Goal: Information Seeking & Learning: Learn about a topic

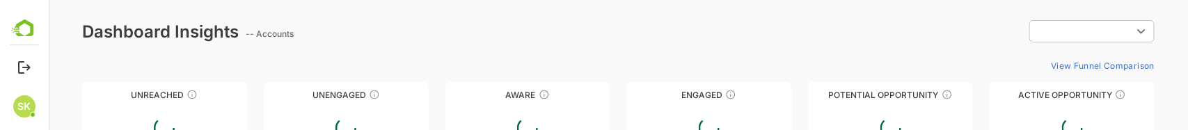
type input "**********"
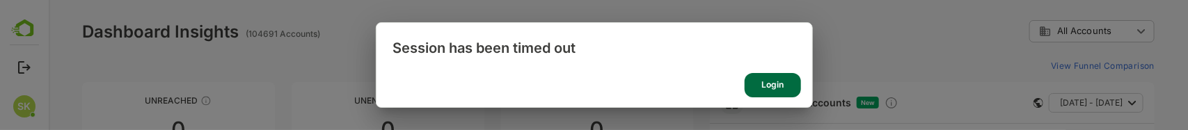
click at [788, 81] on div "Login" at bounding box center [772, 85] width 56 height 24
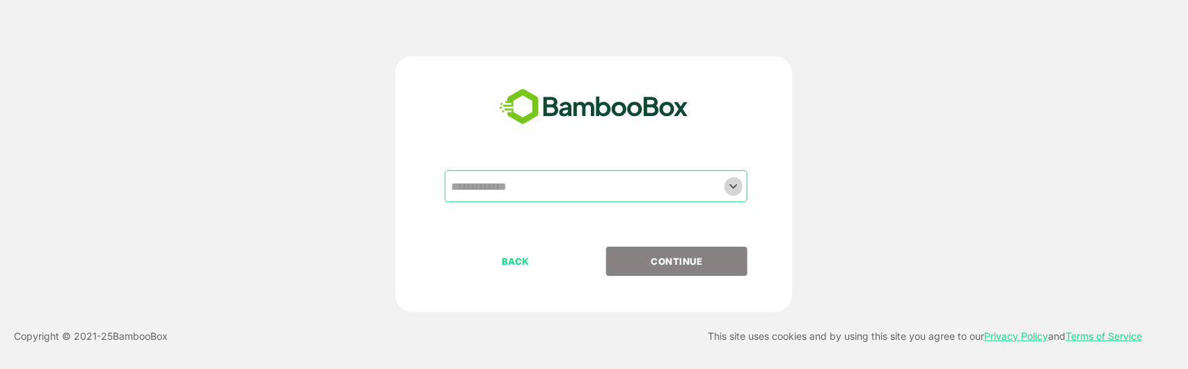
click at [732, 129] on icon "Open" at bounding box center [733, 186] width 17 height 17
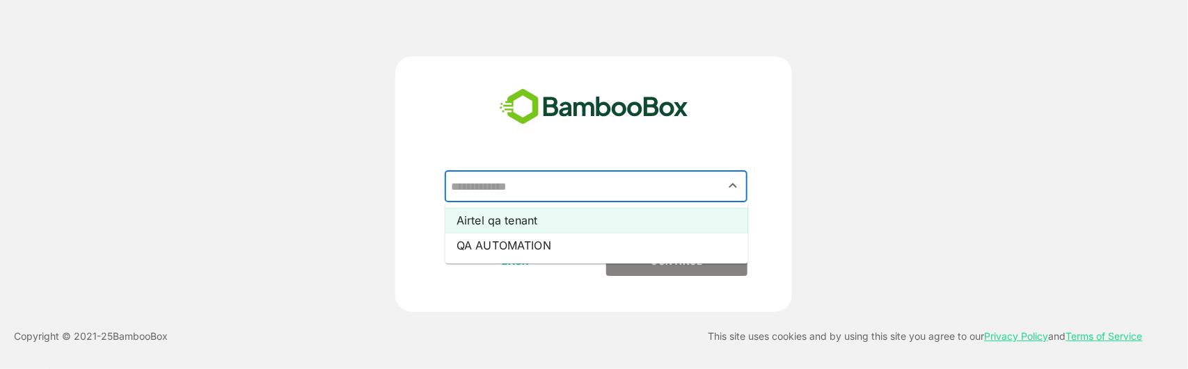
click at [663, 129] on li "Airtel qa tenant" at bounding box center [596, 220] width 303 height 25
type input "**********"
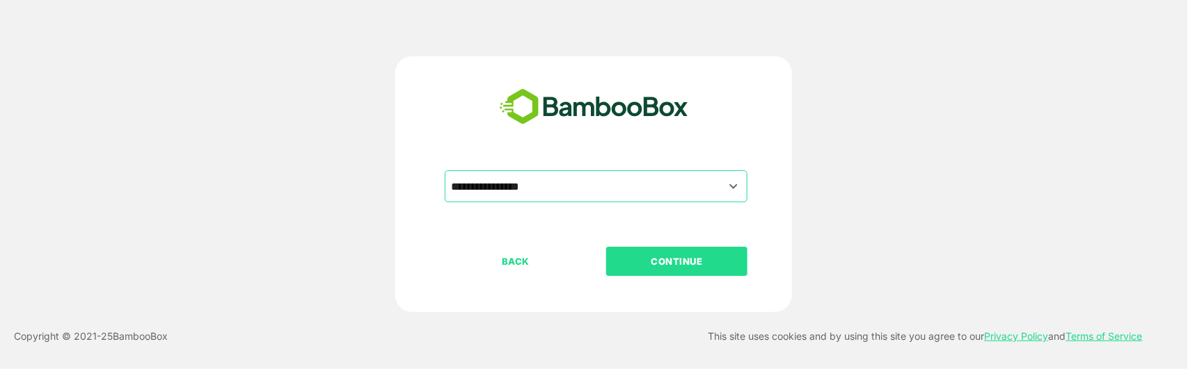
click at [685, 129] on p "CONTINUE" at bounding box center [676, 261] width 139 height 15
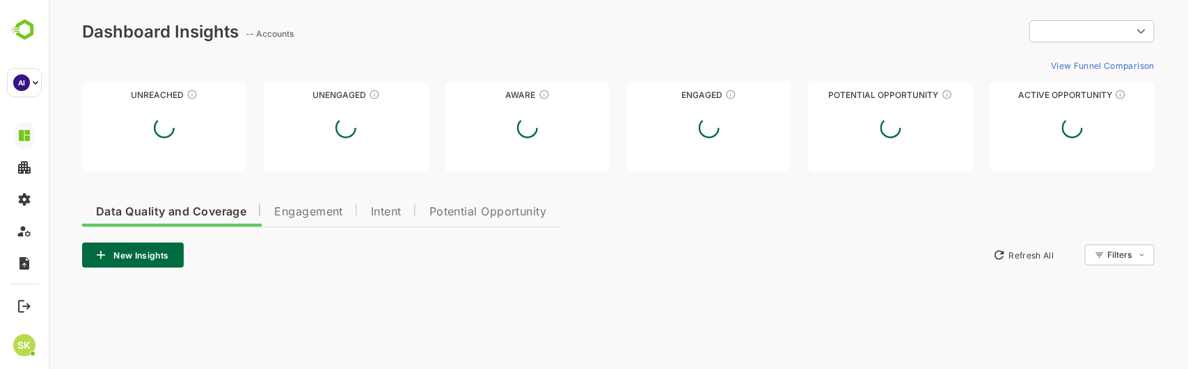
type input "**********"
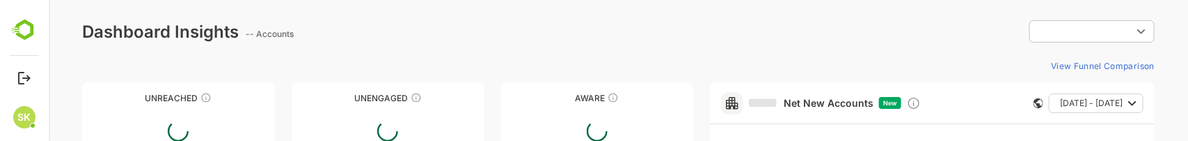
type input "**********"
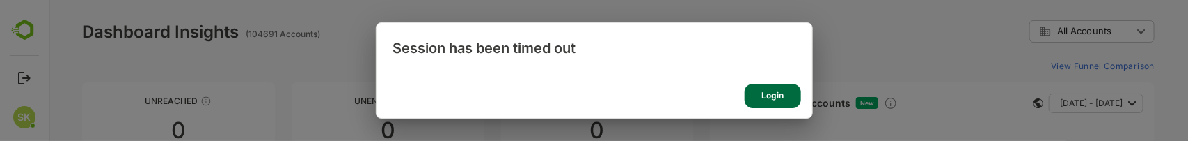
click at [774, 93] on div "Login" at bounding box center [772, 95] width 56 height 24
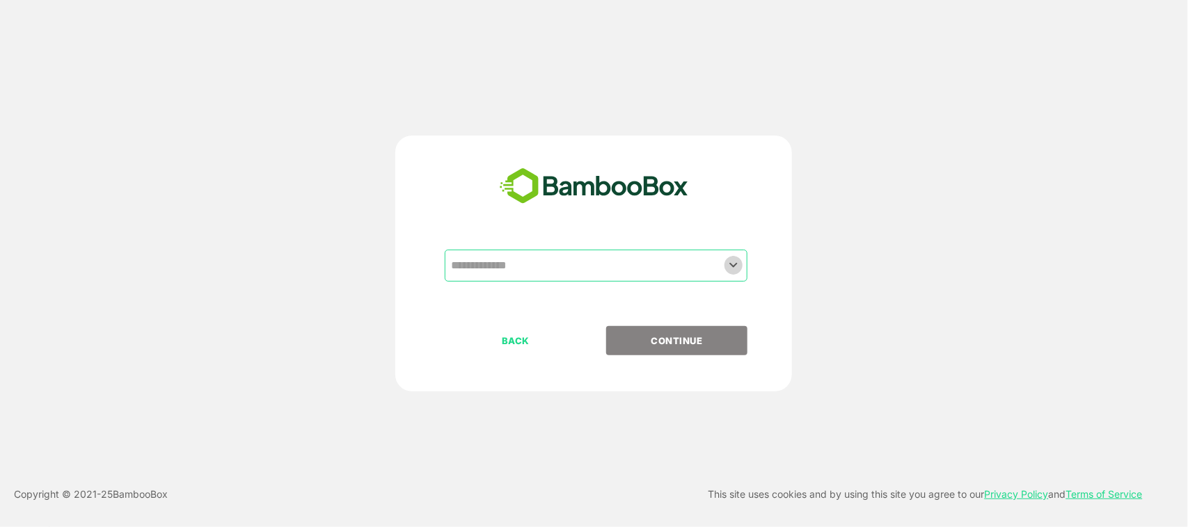
click at [731, 140] on icon "Open" at bounding box center [733, 265] width 17 height 17
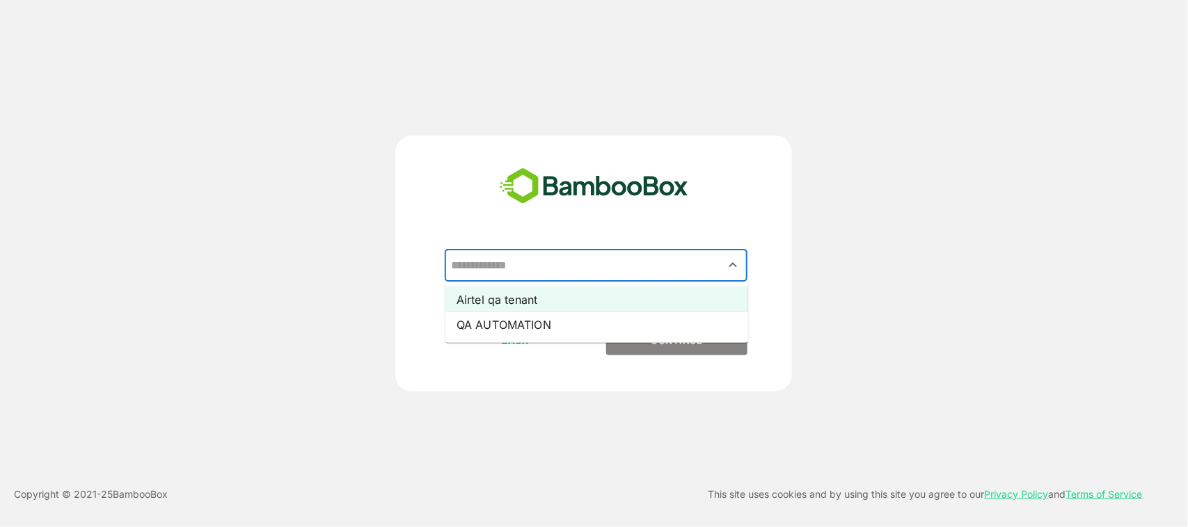
click at [660, 140] on li "Airtel qa tenant" at bounding box center [596, 299] width 303 height 25
type input "**********"
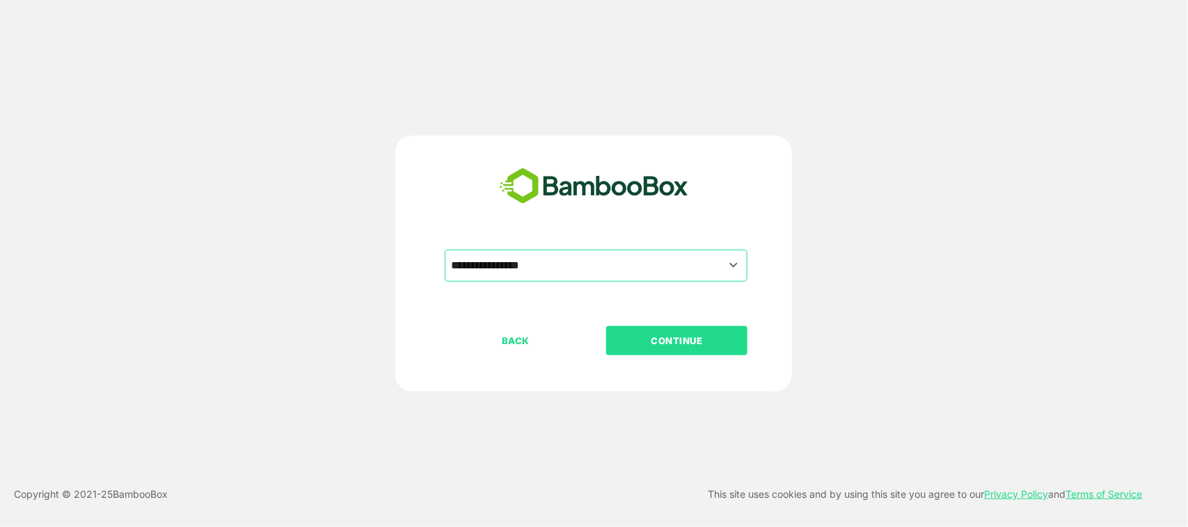
click at [682, 140] on button "CONTINUE" at bounding box center [676, 340] width 141 height 29
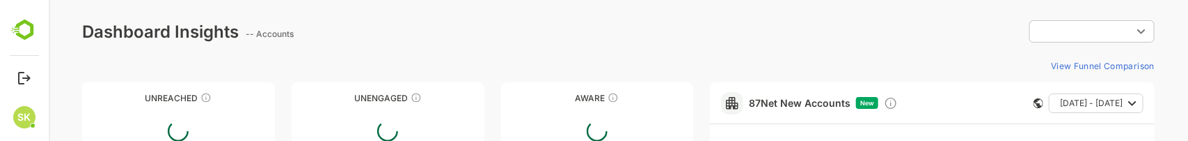
type input "**********"
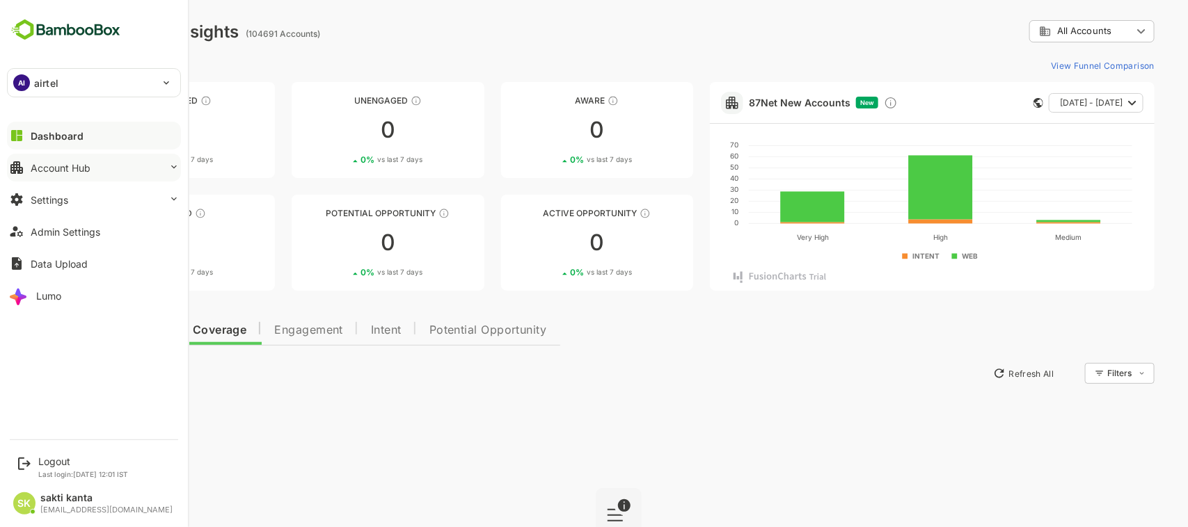
click at [79, 140] on button "Account Hub" at bounding box center [94, 168] width 174 height 28
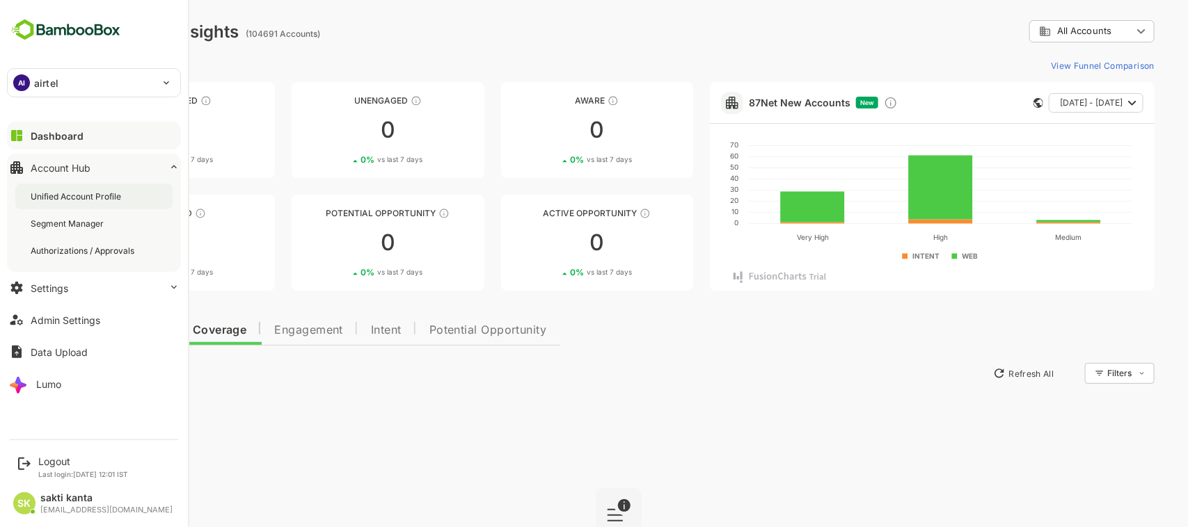
click at [90, 140] on div "Unified Account Profile" at bounding box center [77, 197] width 93 height 12
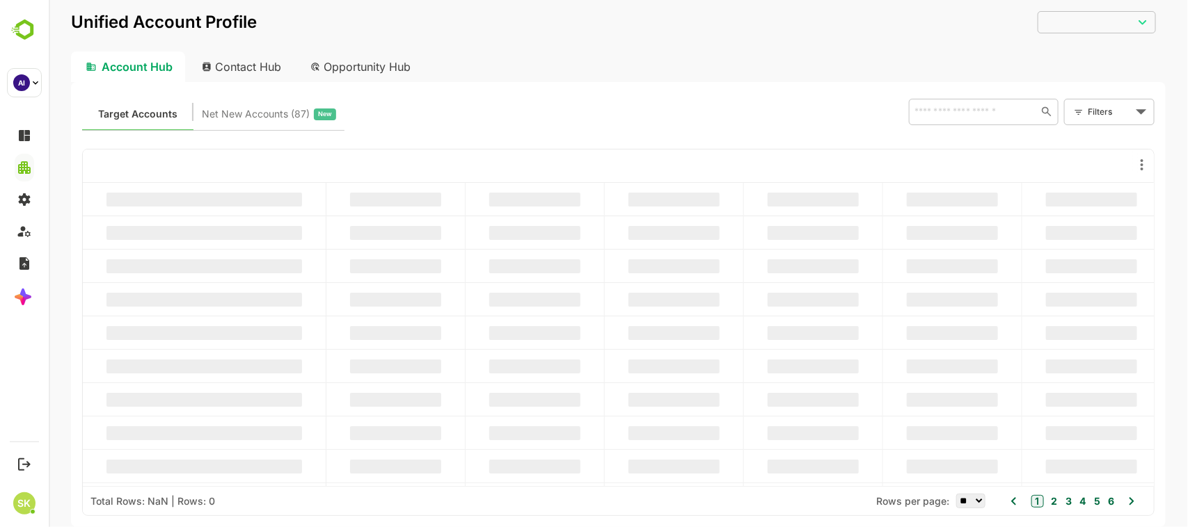
click at [250, 61] on div "Contact Hub" at bounding box center [241, 66] width 103 height 31
type input "**********"
click at [935, 113] on input "text" at bounding box center [969, 111] width 120 height 17
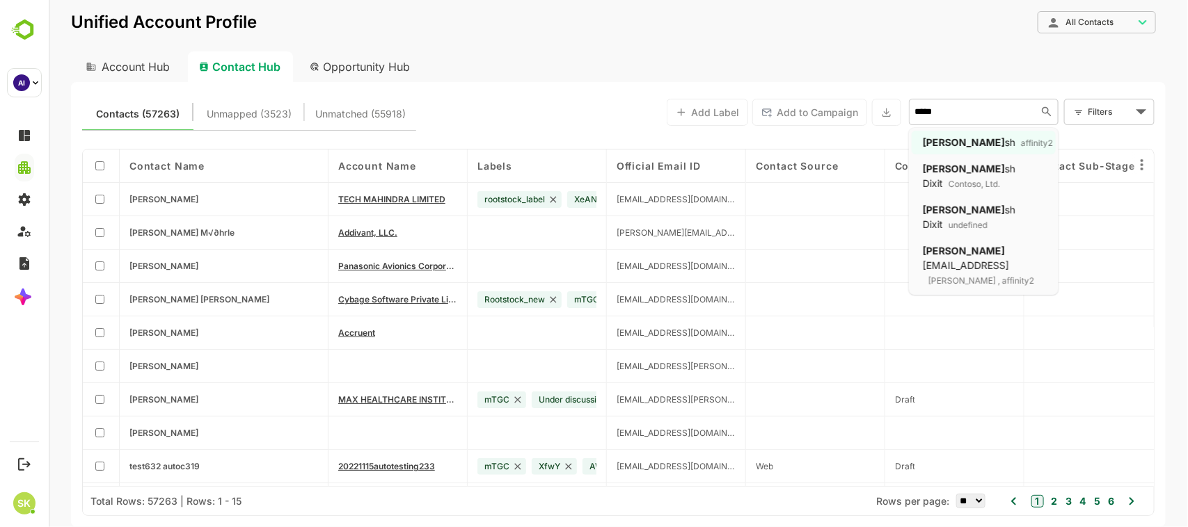
type input "******"
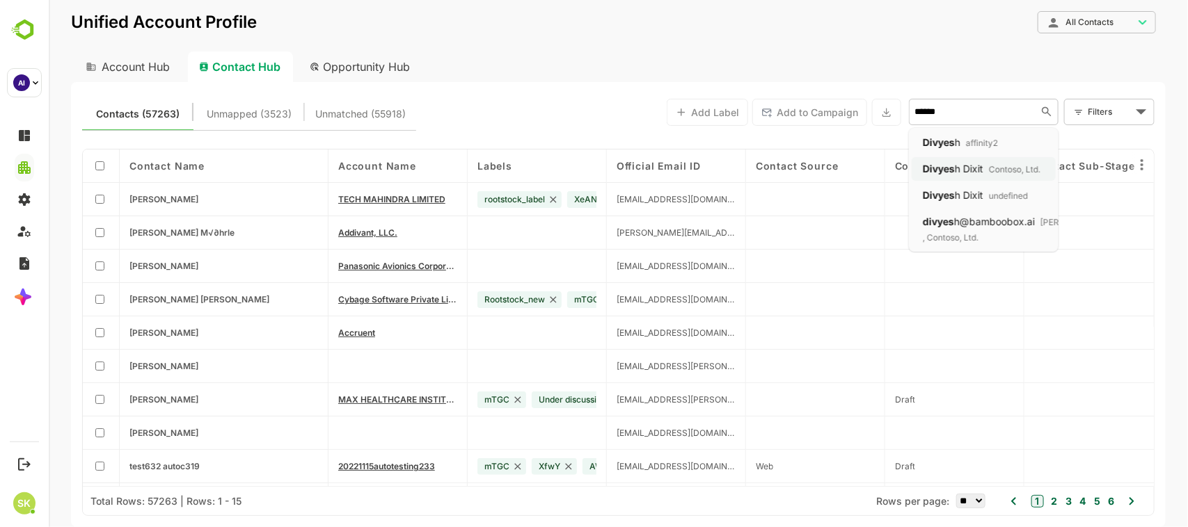
click at [984, 140] on div "Divyes h Dixit Contoso, Ltd." at bounding box center [981, 168] width 118 height 15
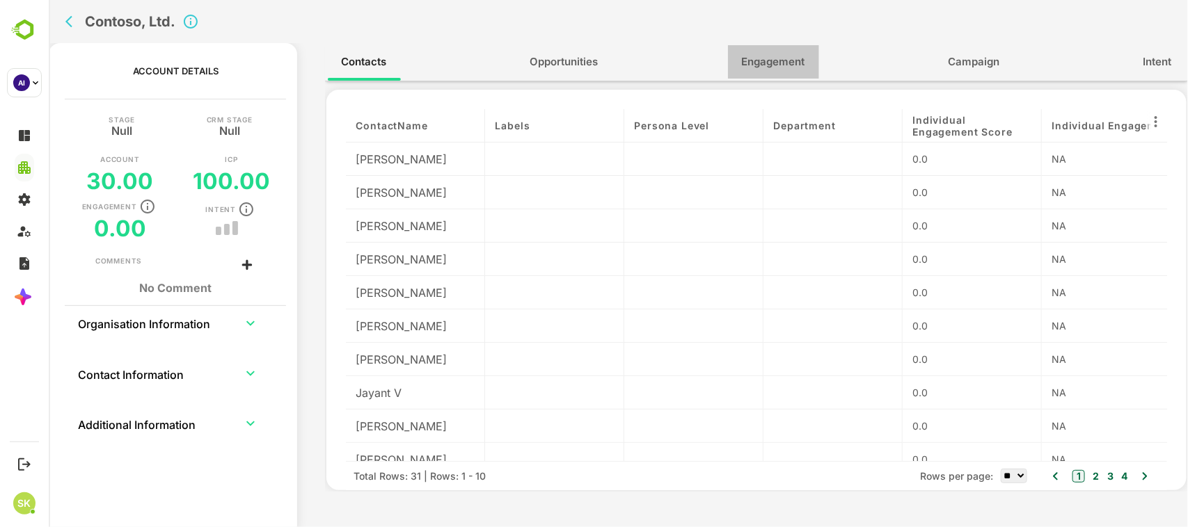
click at [772, 67] on span "Engagement" at bounding box center [772, 62] width 63 height 18
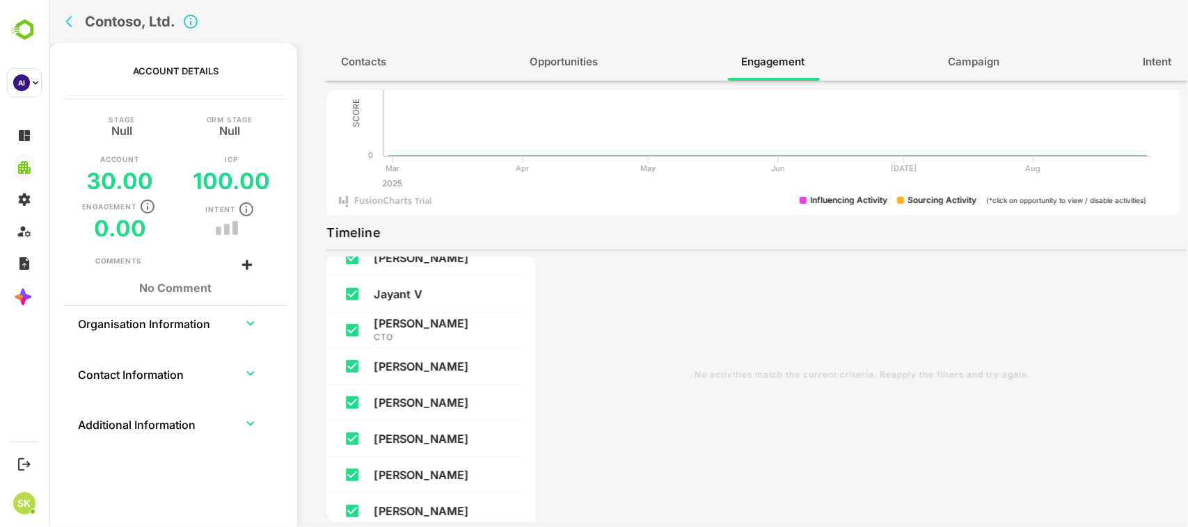
scroll to position [271, 0]
click at [954, 53] on span "Campaign" at bounding box center [973, 62] width 51 height 18
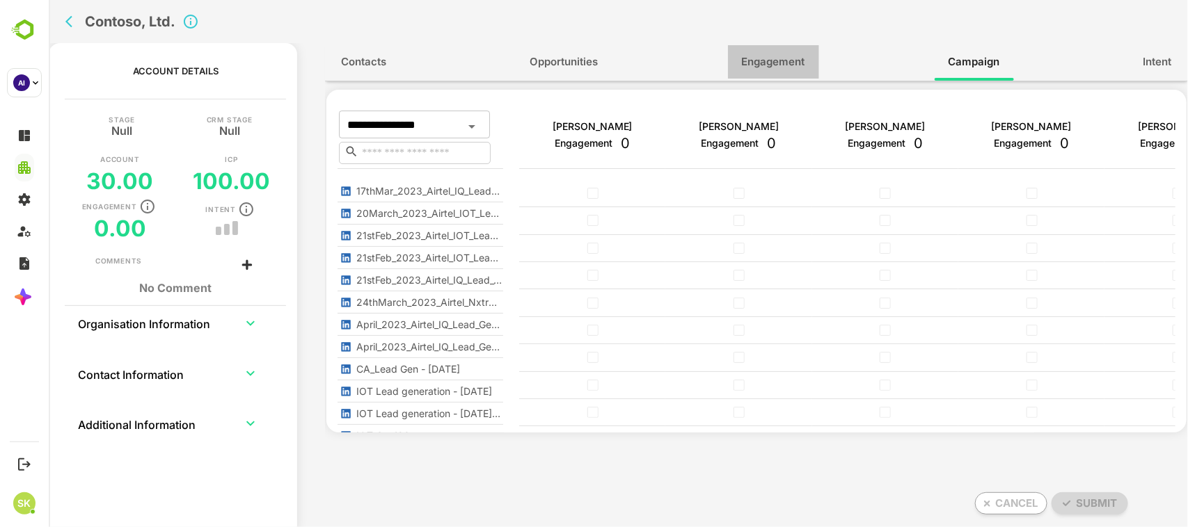
click at [741, 71] on button "Engagement" at bounding box center [772, 61] width 91 height 33
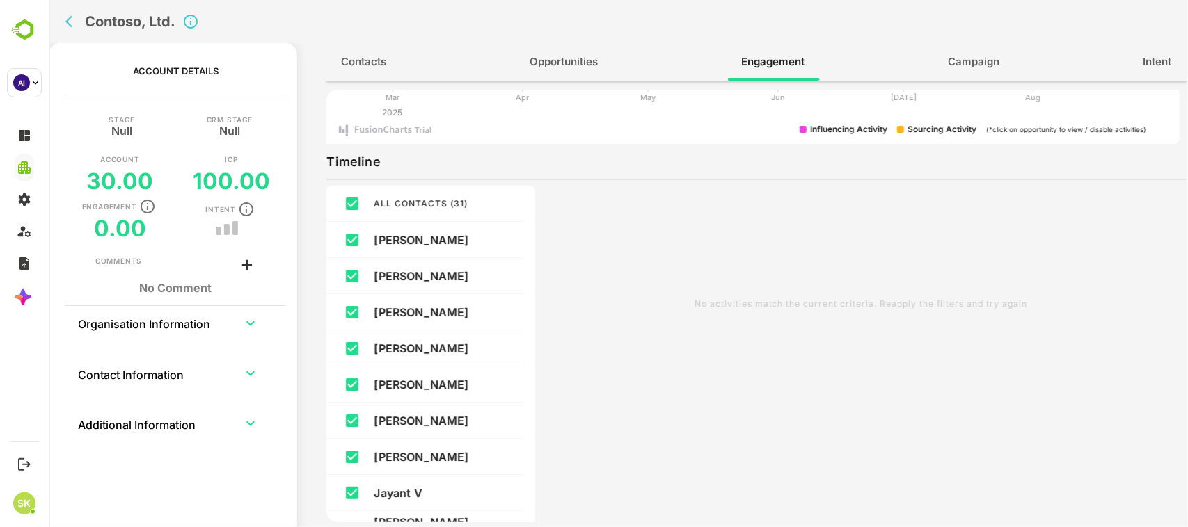
scroll to position [227, 0]
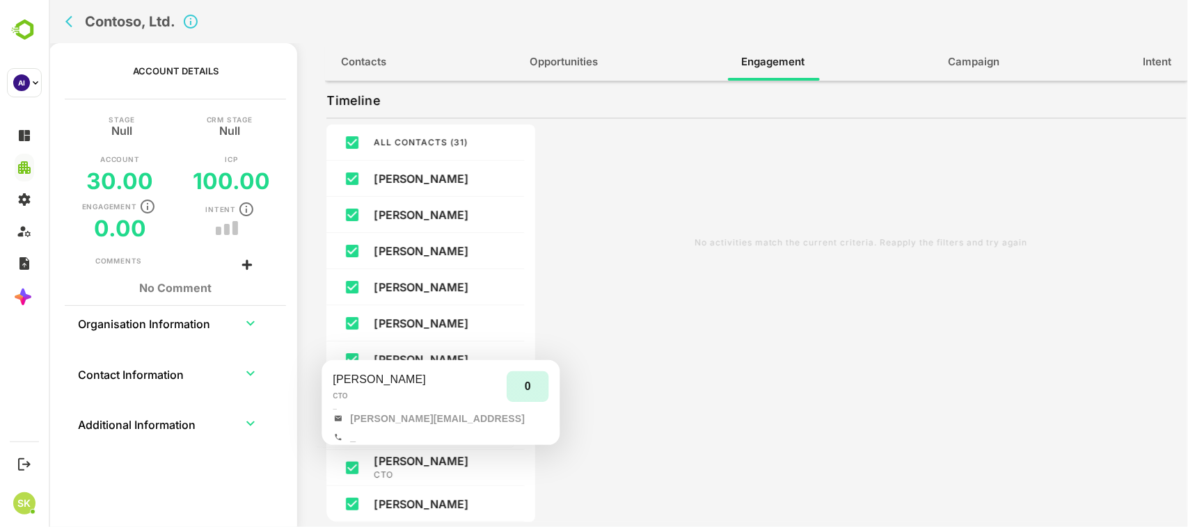
click at [415, 140] on p "Divyesh Dixit" at bounding box center [435, 461] width 125 height 14
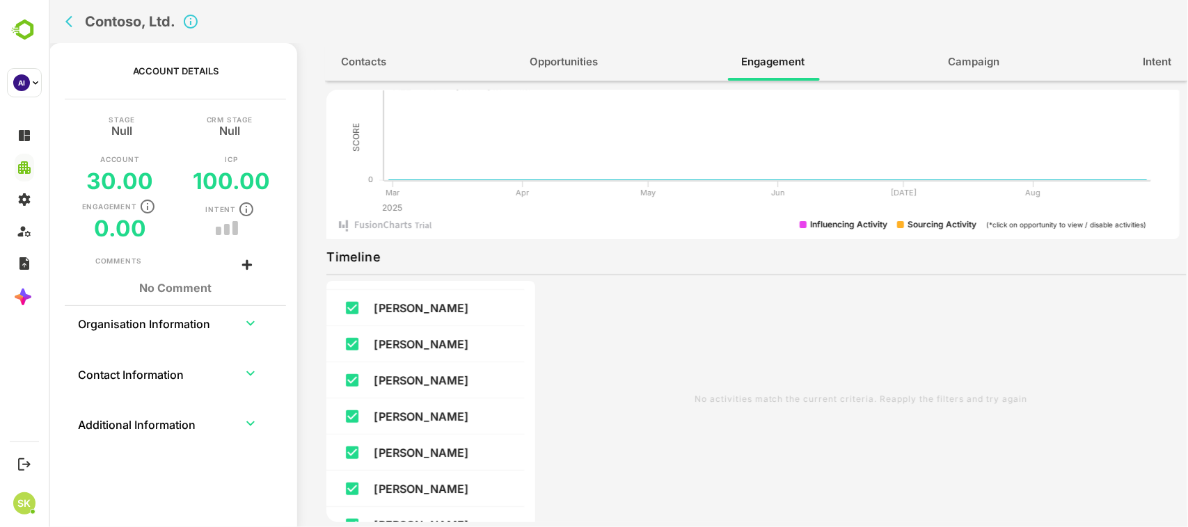
scroll to position [759, 0]
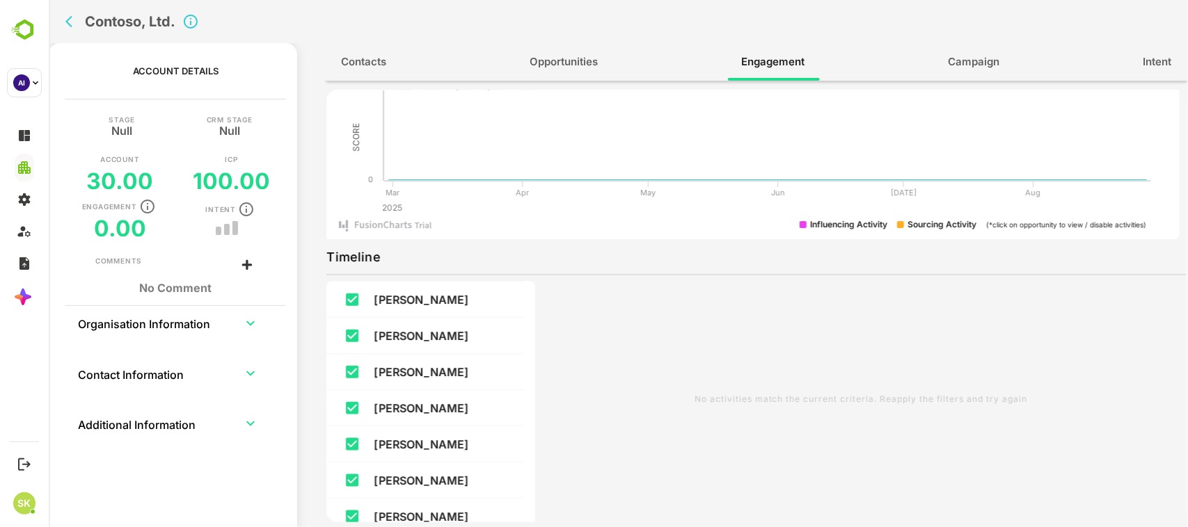
click at [65, 19] on icon "back" at bounding box center [72, 22] width 14 height 14
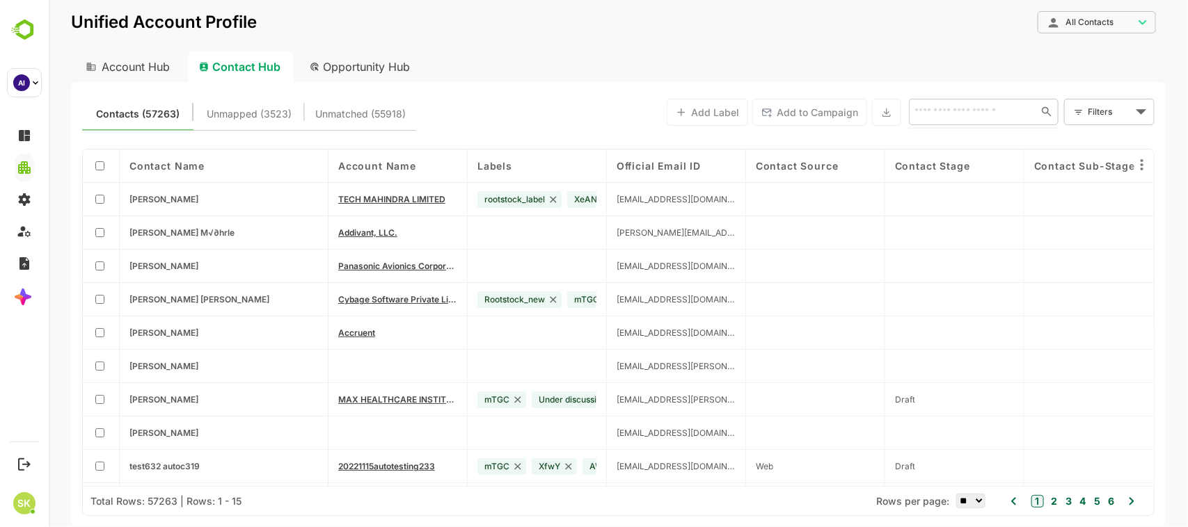
click at [951, 110] on input "text" at bounding box center [969, 111] width 120 height 17
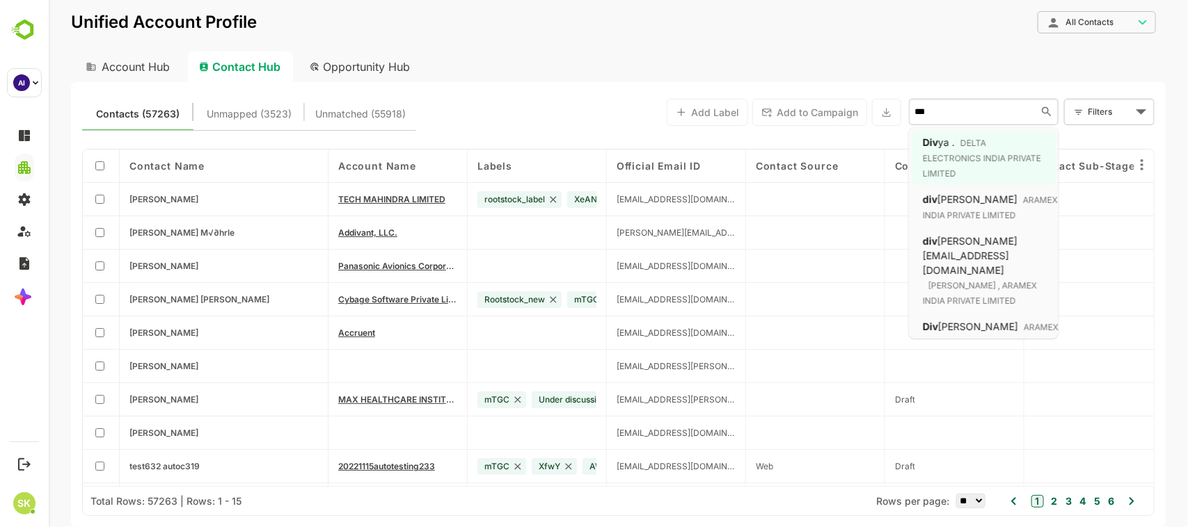
type input "****"
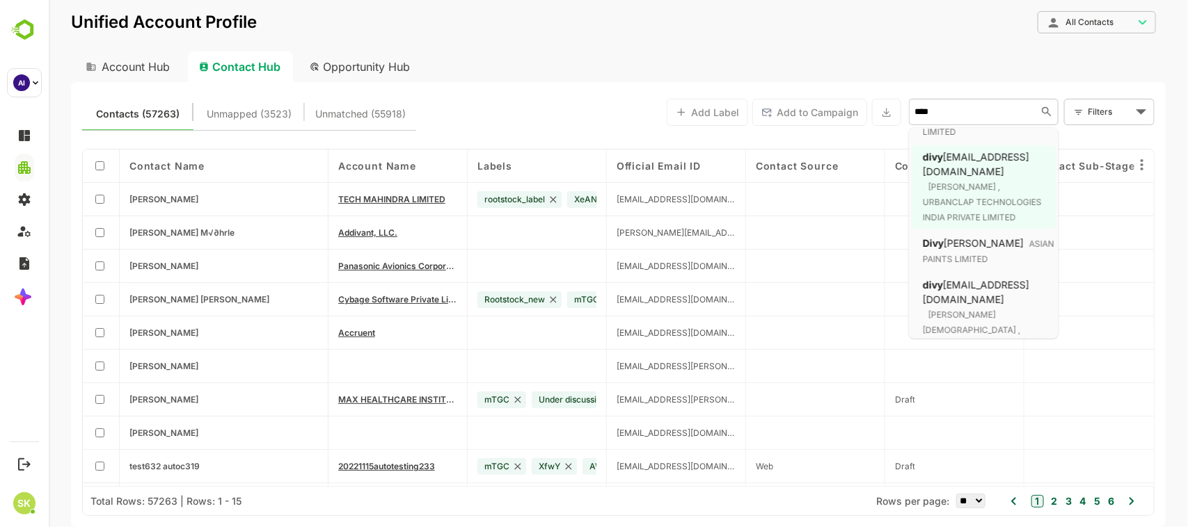
scroll to position [468, 0]
click at [951, 140] on span "esh Dixit" at bounding box center [962, 397] width 39 height 12
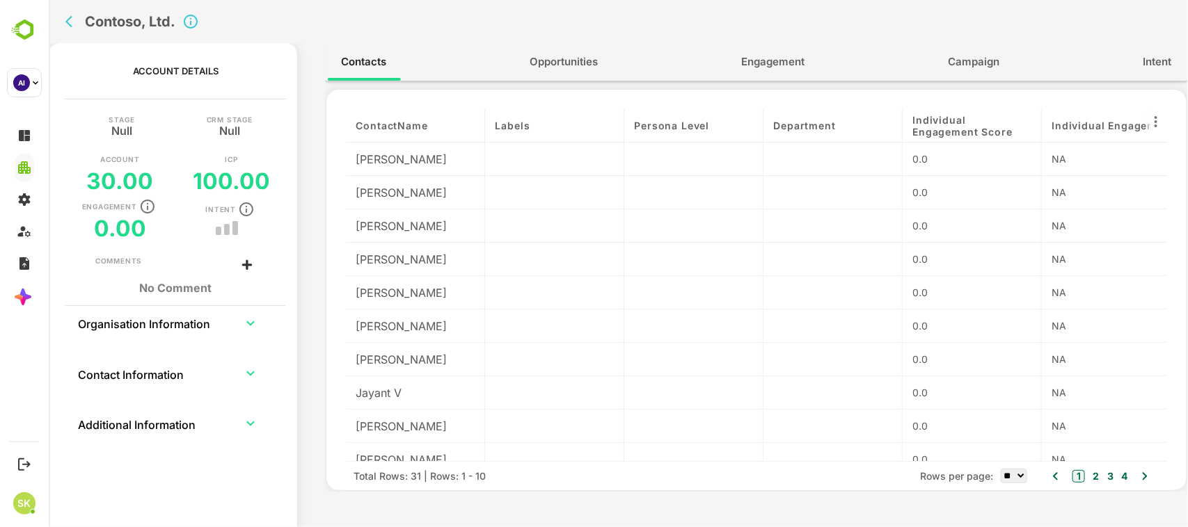
click at [758, 61] on span "Engagement" at bounding box center [772, 62] width 63 height 18
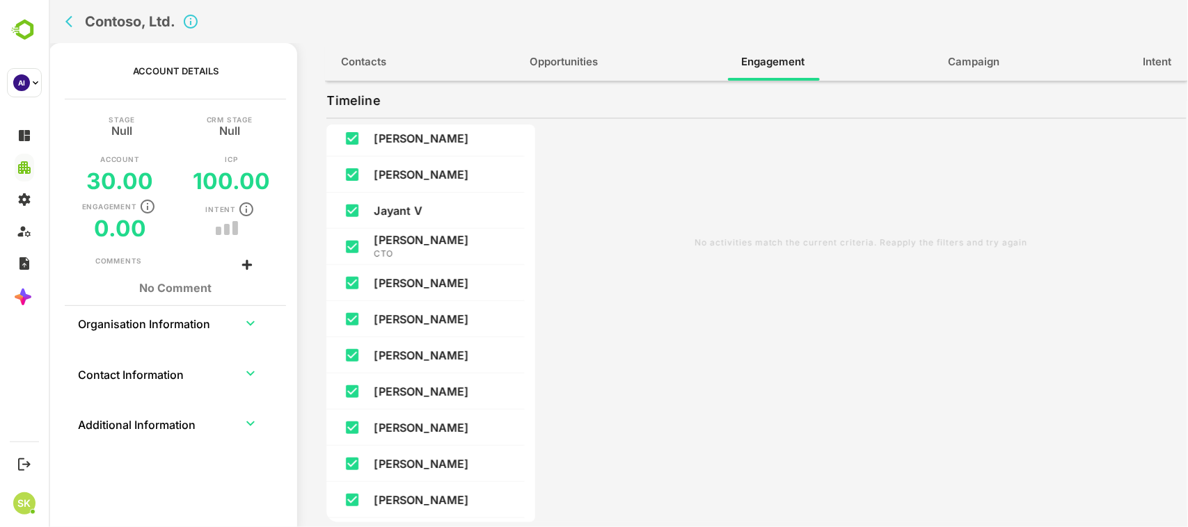
scroll to position [223, 0]
click at [445, 140] on div "Sara Wright" at bounding box center [425, 390] width 198 height 36
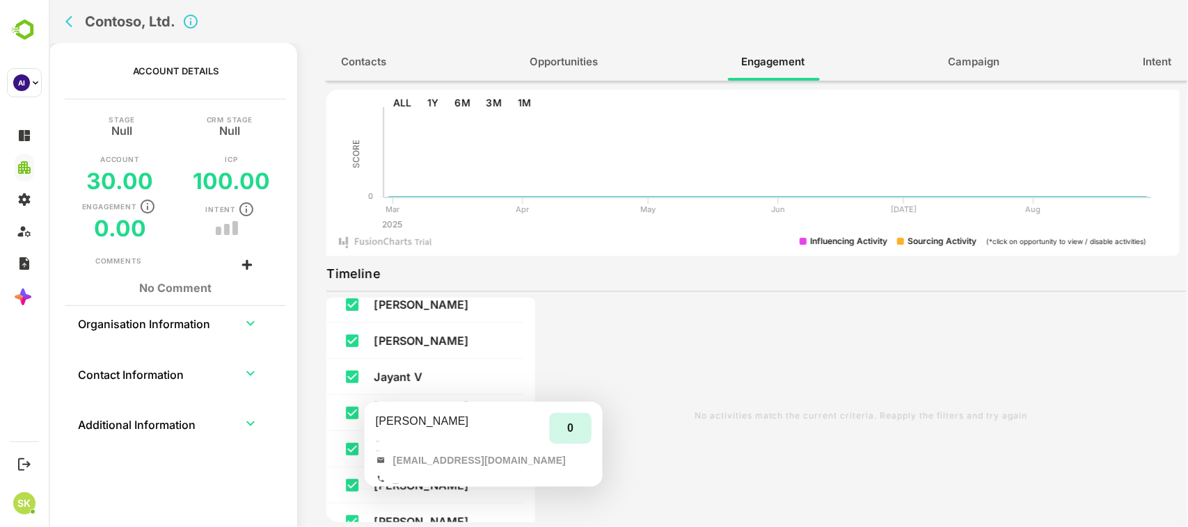
scroll to position [230, 0]
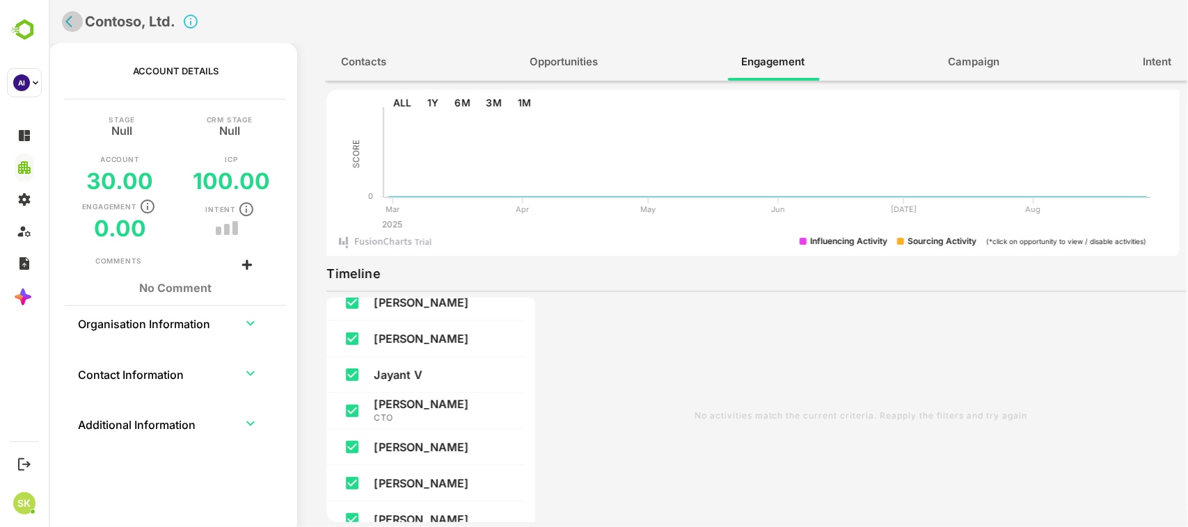
click at [76, 26] on icon "back" at bounding box center [72, 22] width 14 height 14
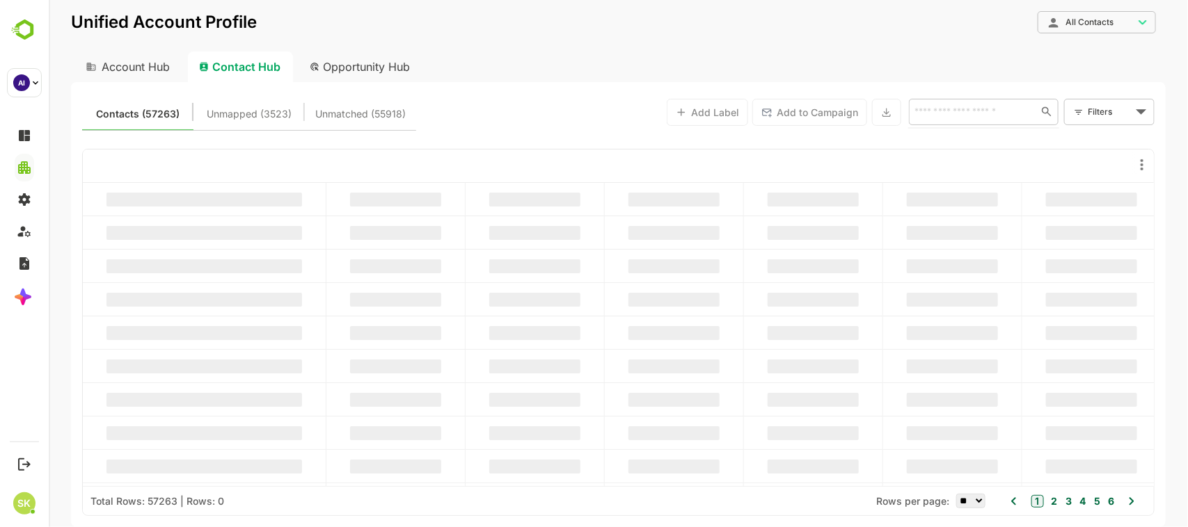
click at [949, 106] on input "text" at bounding box center [969, 111] width 120 height 17
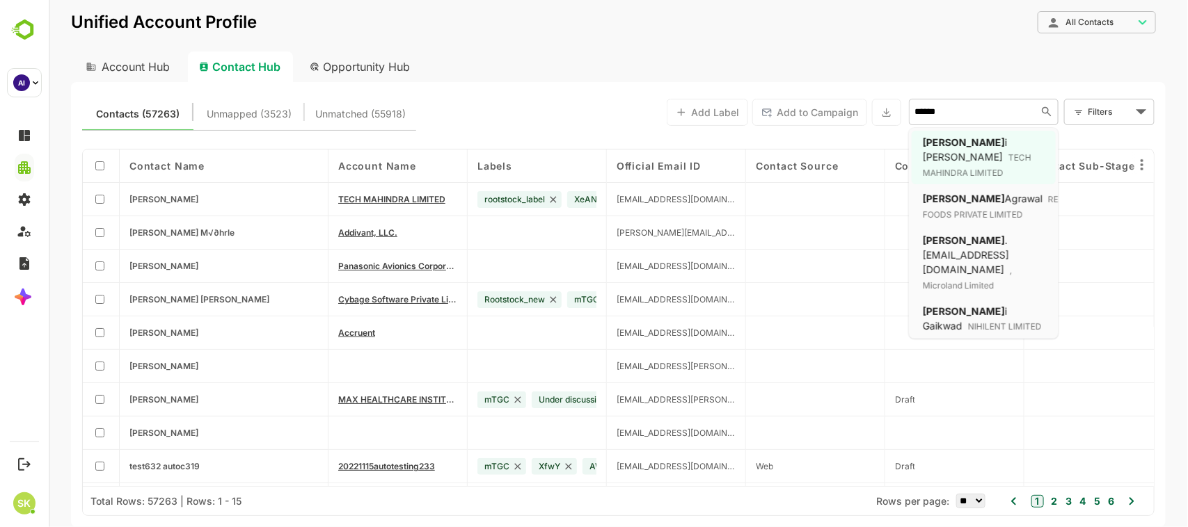
type input "*******"
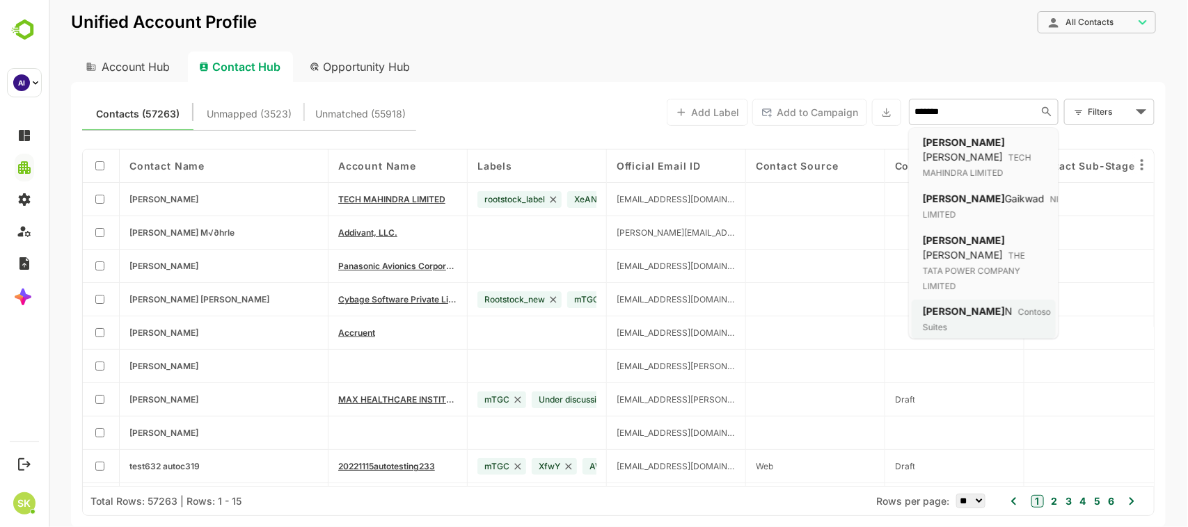
click at [994, 140] on p2 "Contoso Suites" at bounding box center [986, 320] width 128 height 26
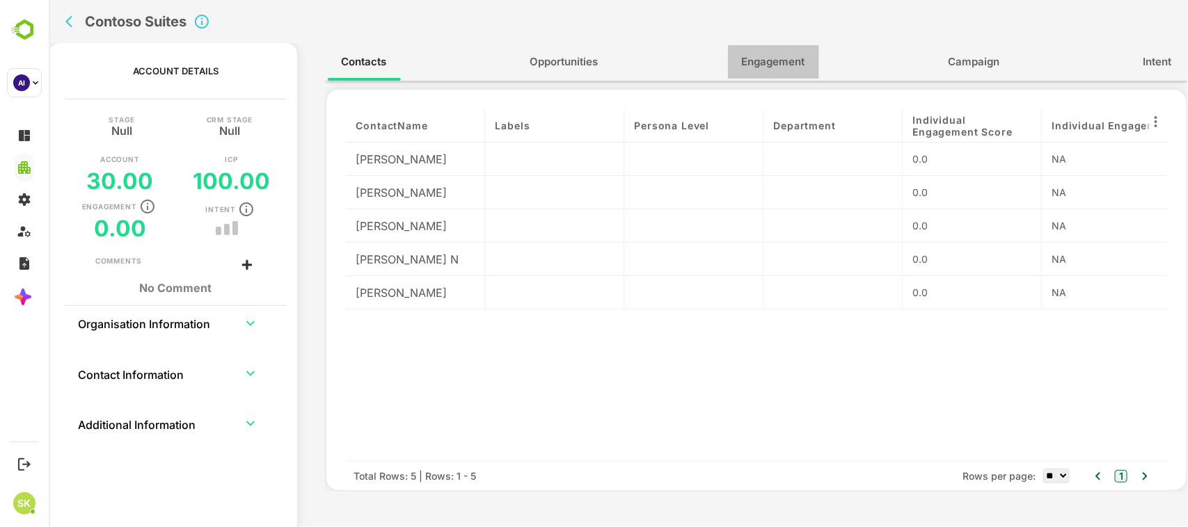
click at [768, 68] on span "Engagement" at bounding box center [772, 62] width 63 height 18
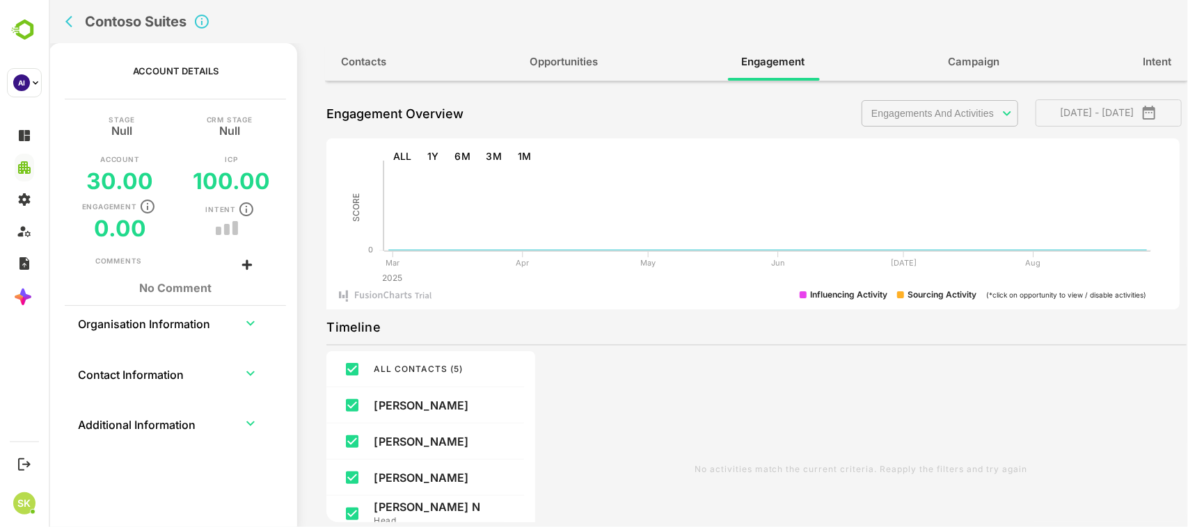
scroll to position [227, 0]
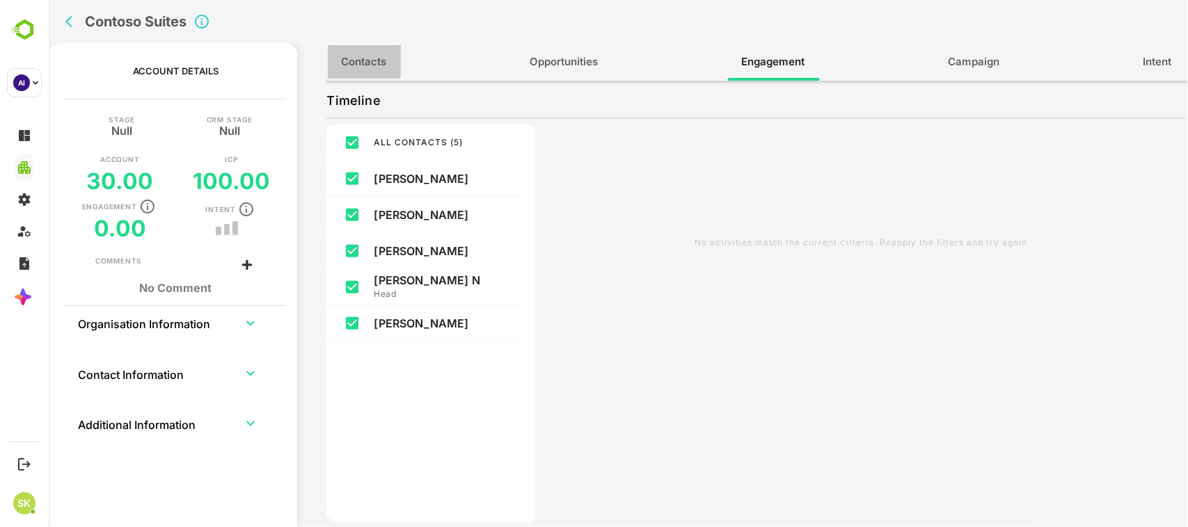
click at [376, 61] on span "Contacts" at bounding box center [363, 62] width 45 height 18
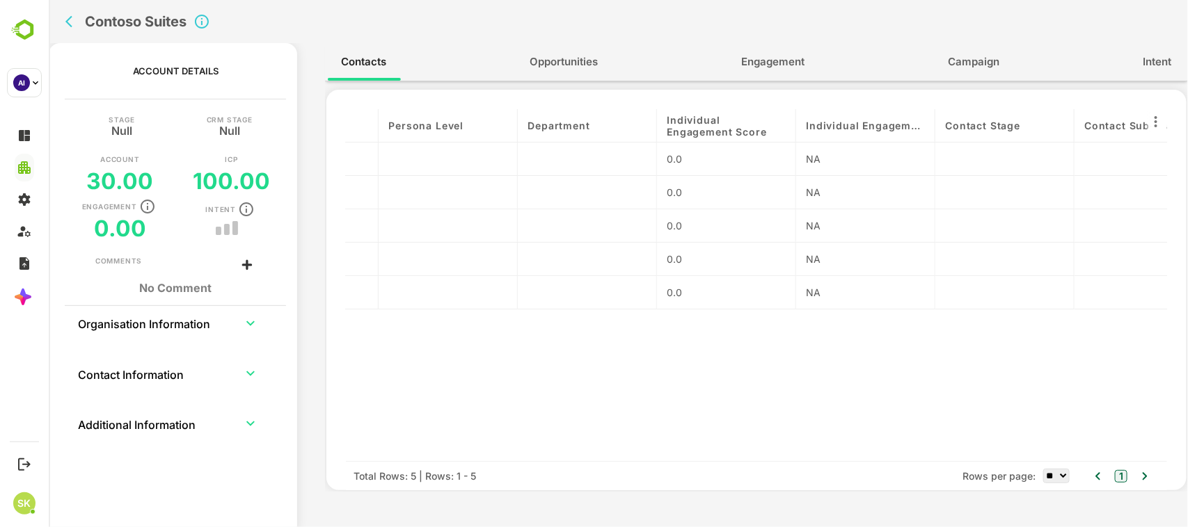
scroll to position [0, 0]
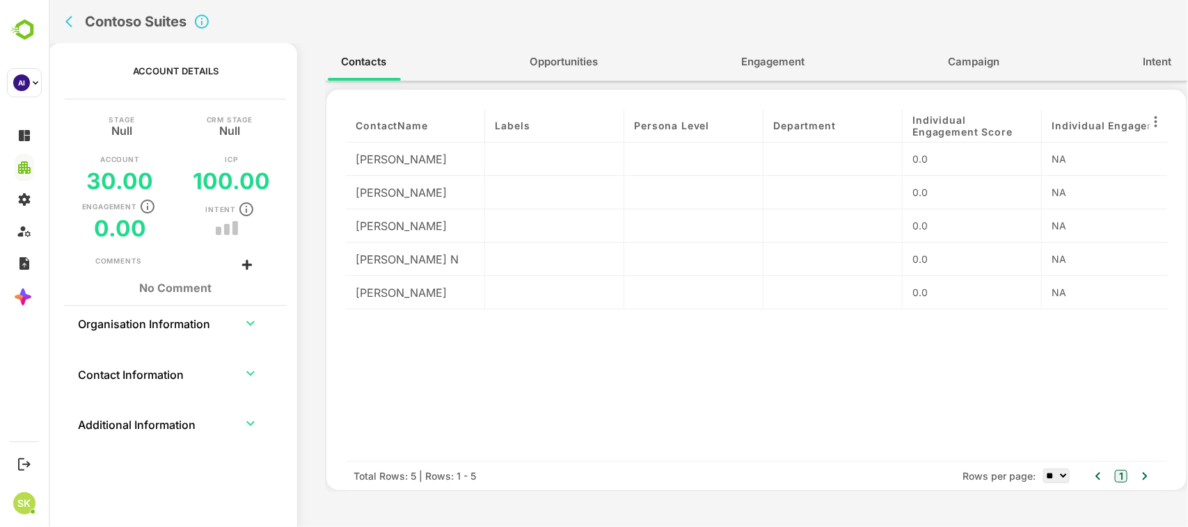
click at [248, 140] on icon "expand row" at bounding box center [249, 323] width 17 height 17
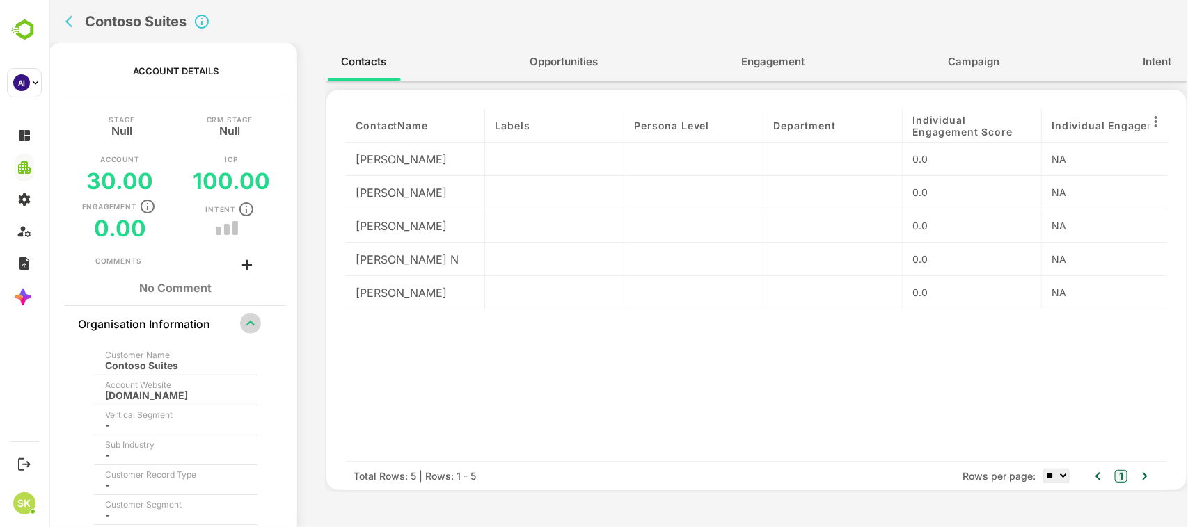
click at [248, 140] on icon "expand row" at bounding box center [250, 323] width 8 height 5
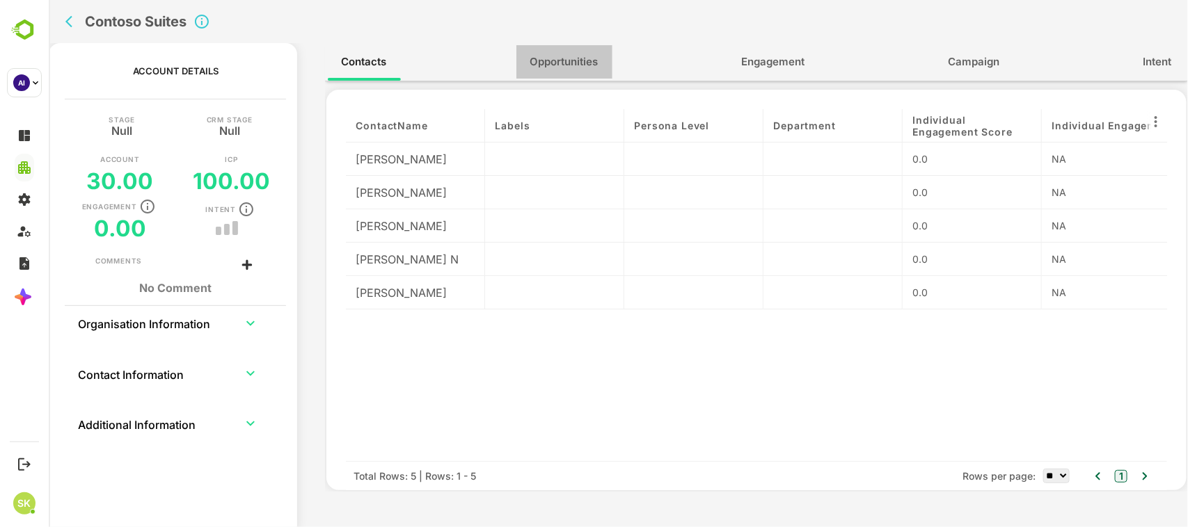
click at [577, 67] on span "Opportunities" at bounding box center [563, 62] width 68 height 18
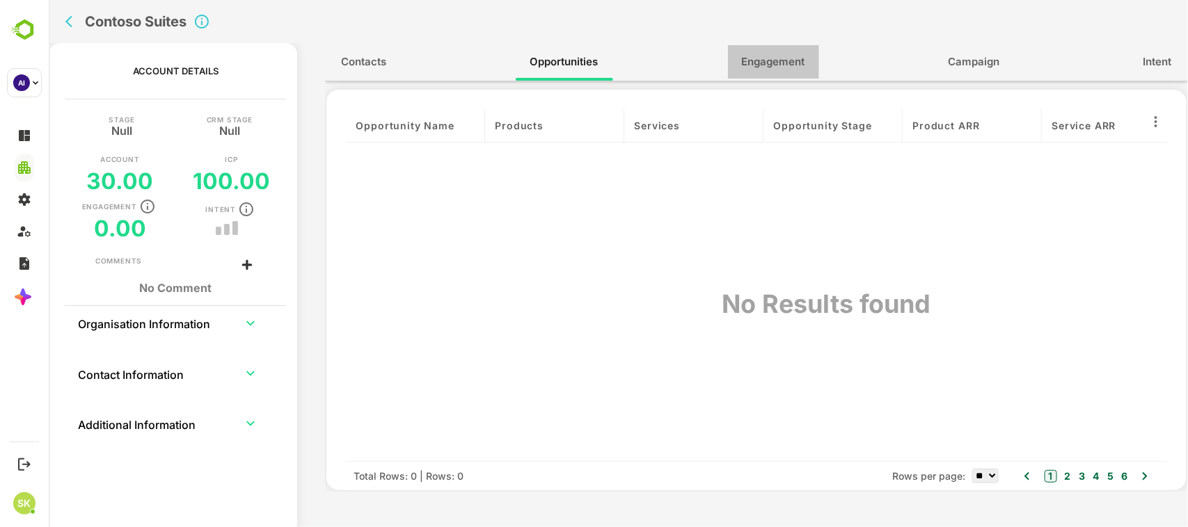
click at [752, 56] on span "Engagement" at bounding box center [772, 62] width 63 height 18
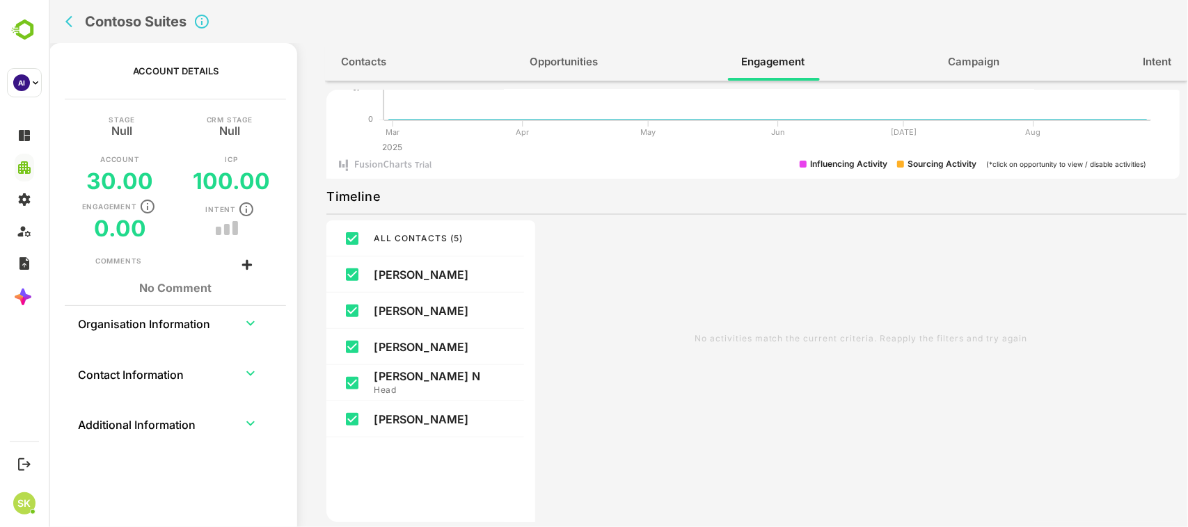
scroll to position [132, 0]
click at [403, 140] on p "Head" at bounding box center [435, 389] width 125 height 14
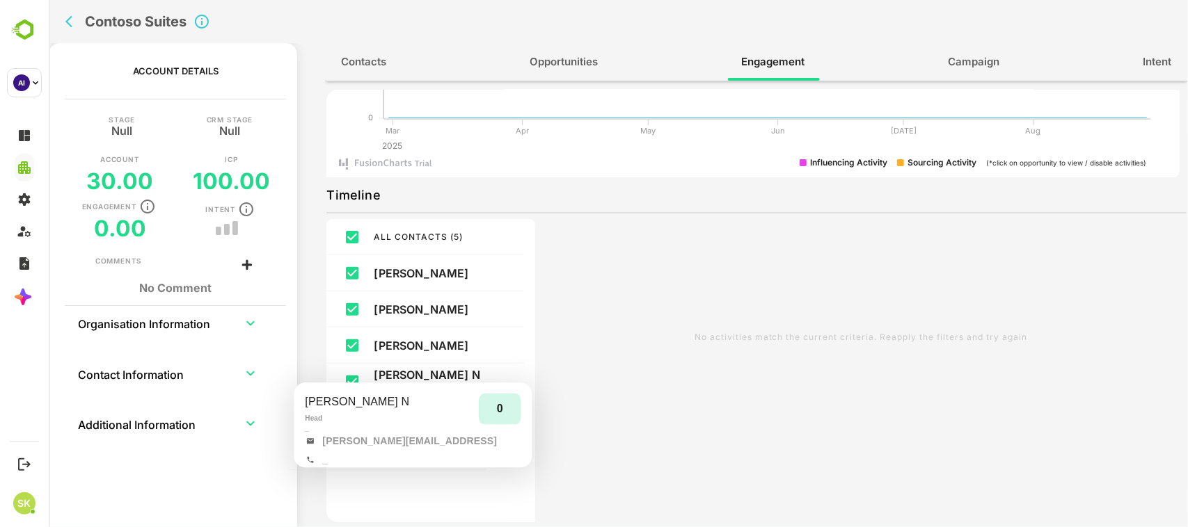
click at [387, 140] on p "Madhuri N" at bounding box center [435, 375] width 125 height 14
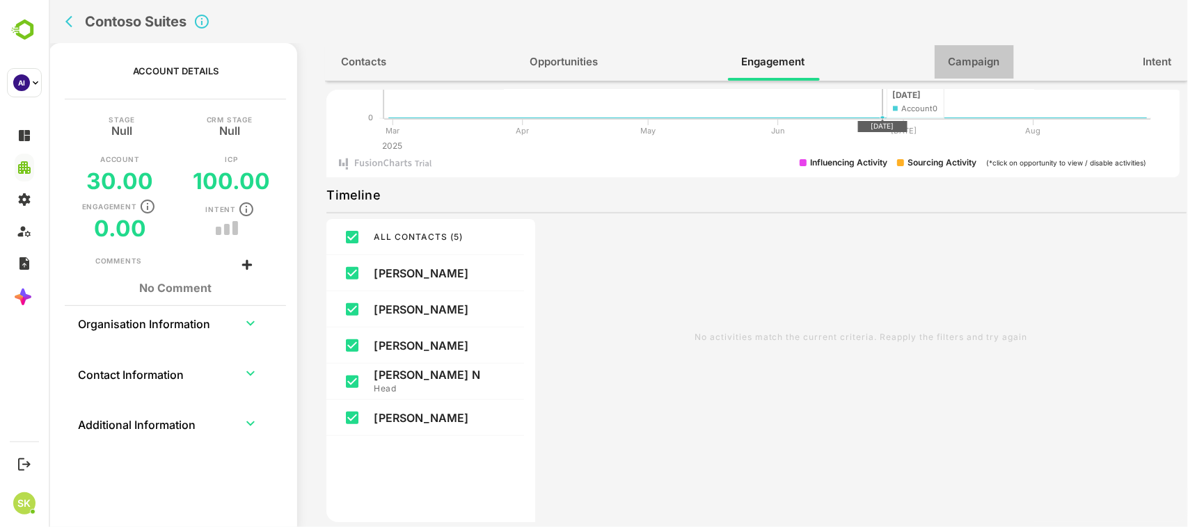
click at [967, 54] on span "Campaign" at bounding box center [973, 62] width 51 height 18
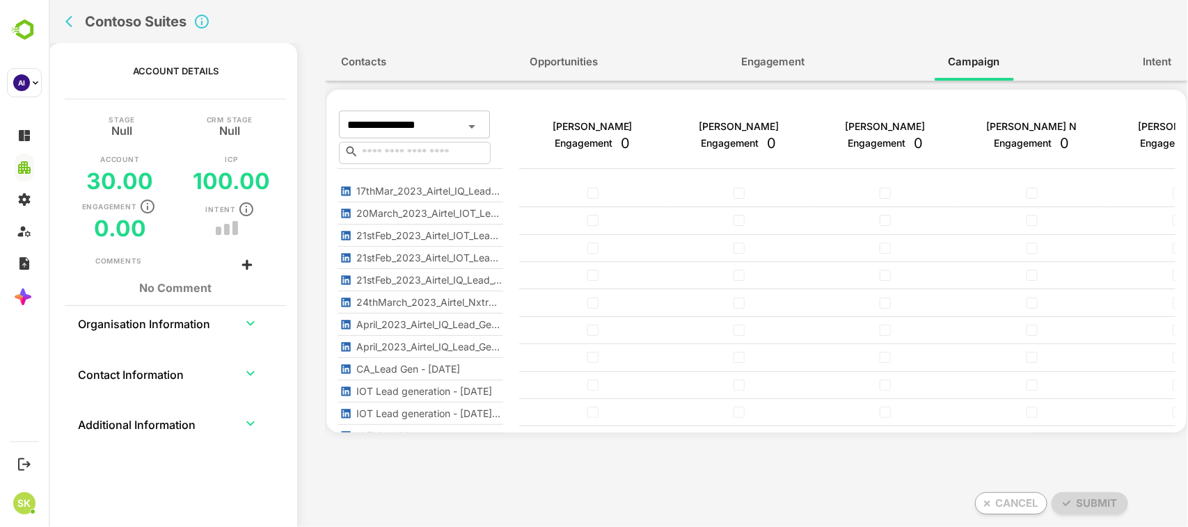
scroll to position [0, 79]
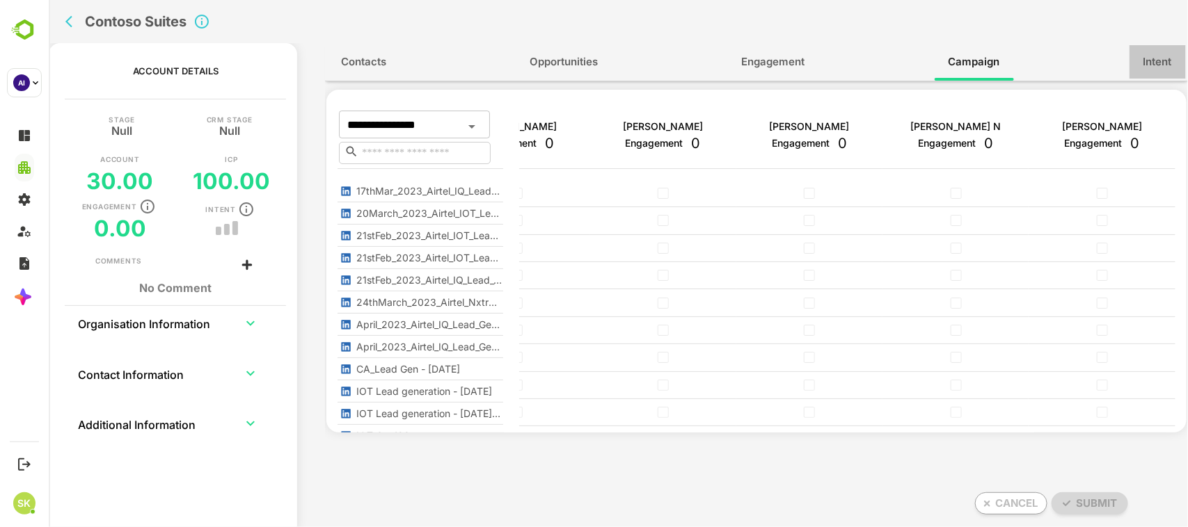
click at [1152, 56] on span "Intent" at bounding box center [1156, 62] width 29 height 18
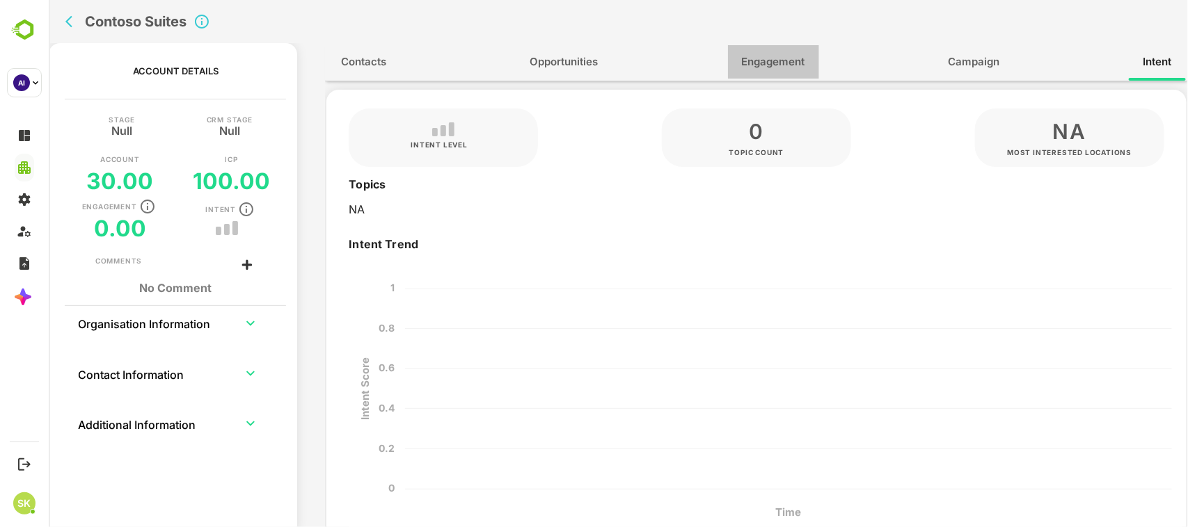
click at [793, 60] on span "Engagement" at bounding box center [772, 62] width 63 height 18
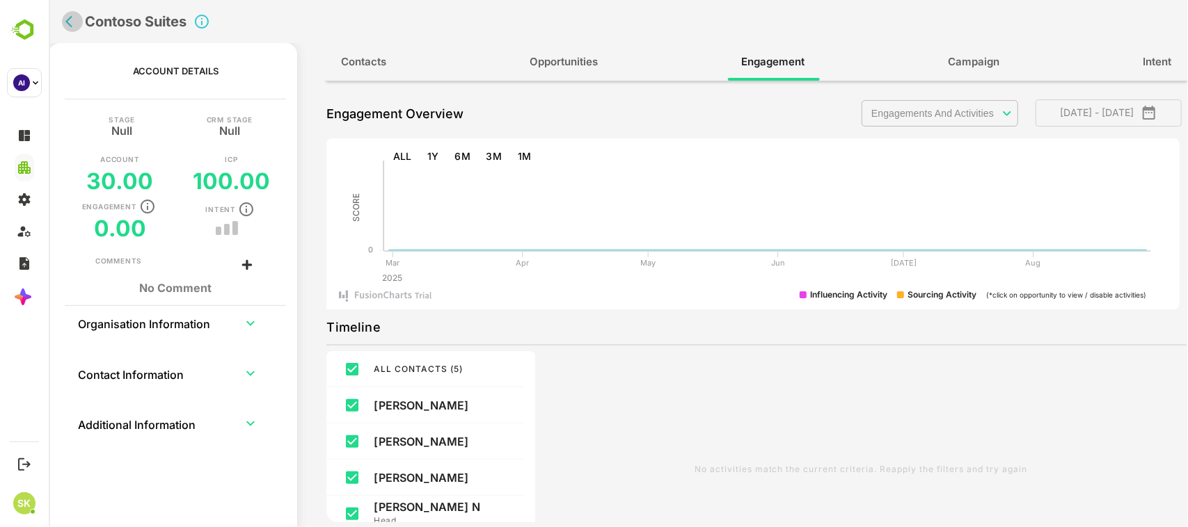
click at [63, 17] on button "back" at bounding box center [71, 21] width 21 height 21
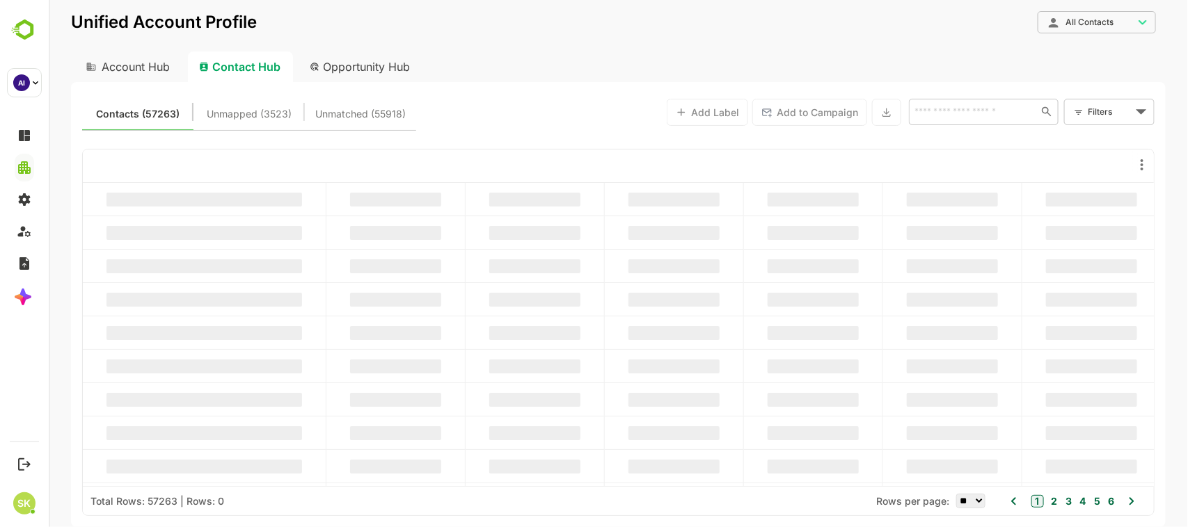
click at [964, 109] on input "text" at bounding box center [971, 111] width 125 height 17
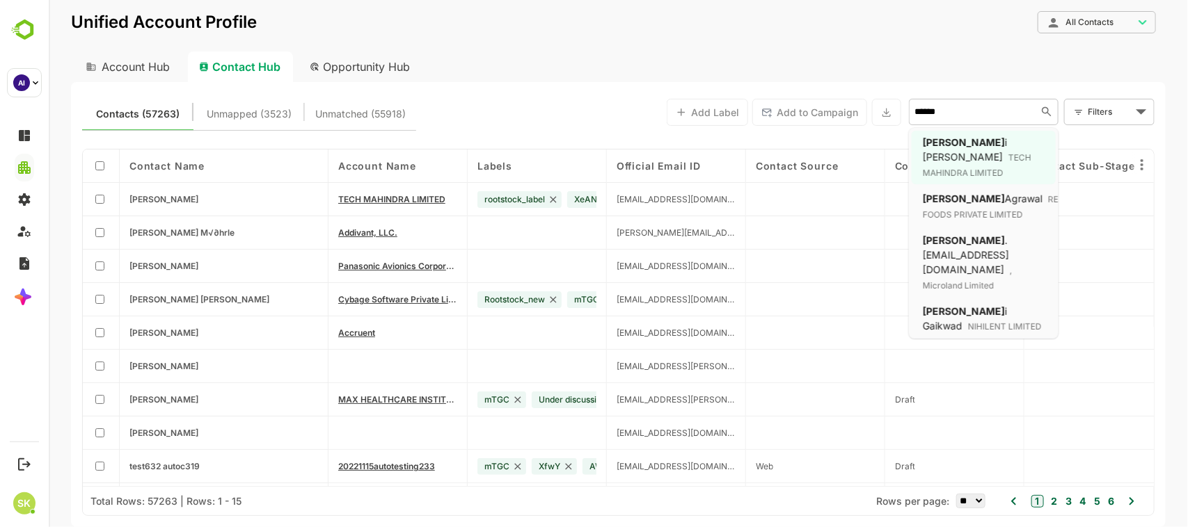
type input "*******"
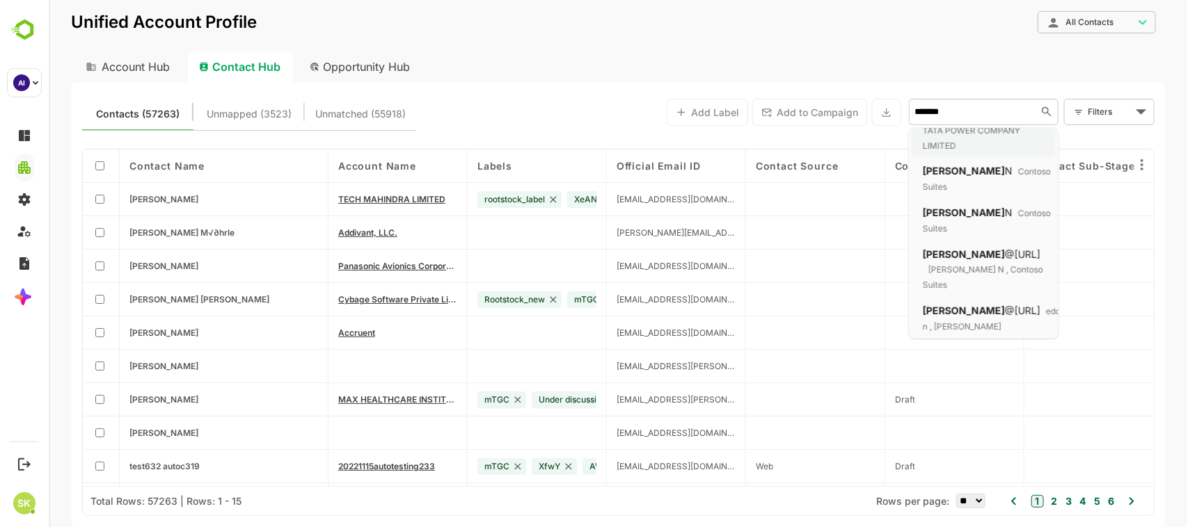
scroll to position [139, 0]
click at [974, 140] on div "madhuri @x.bamboobox.ai edominematching n , Gibson - Zemlak" at bounding box center [1019, 320] width 194 height 31
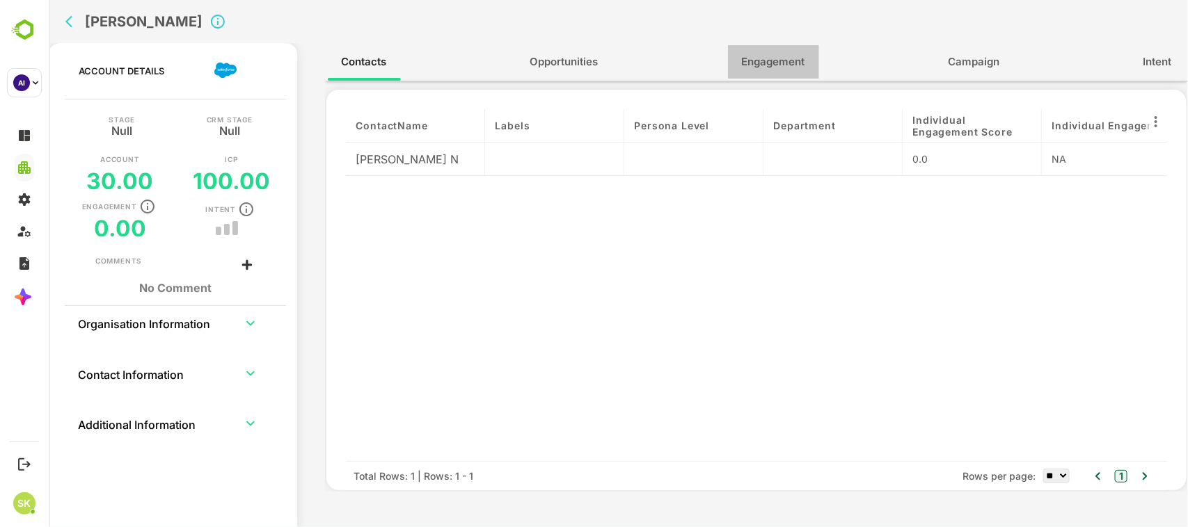
click at [759, 60] on span "Engagement" at bounding box center [772, 62] width 63 height 18
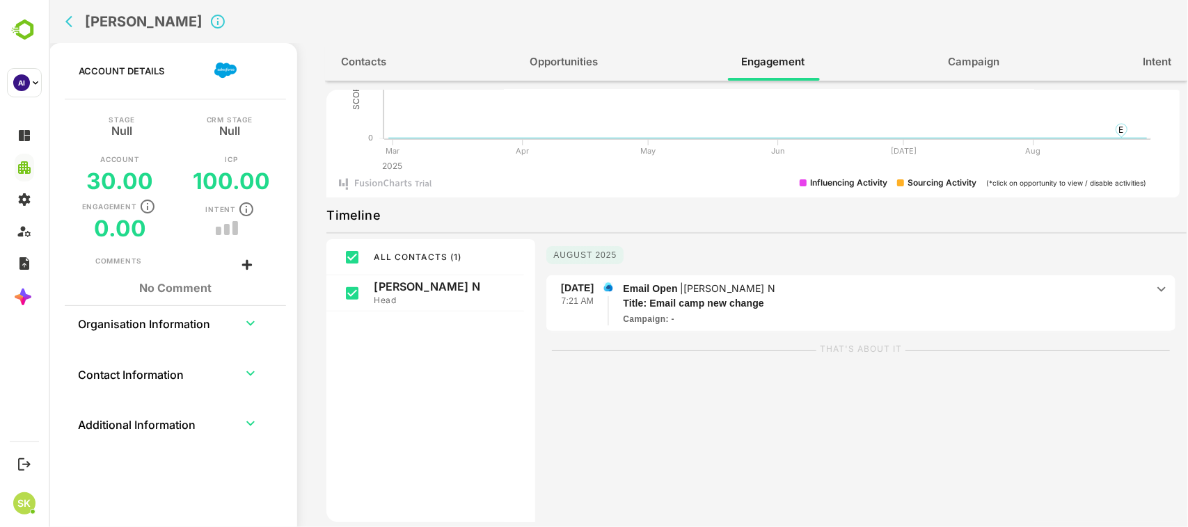
scroll to position [144, 0]
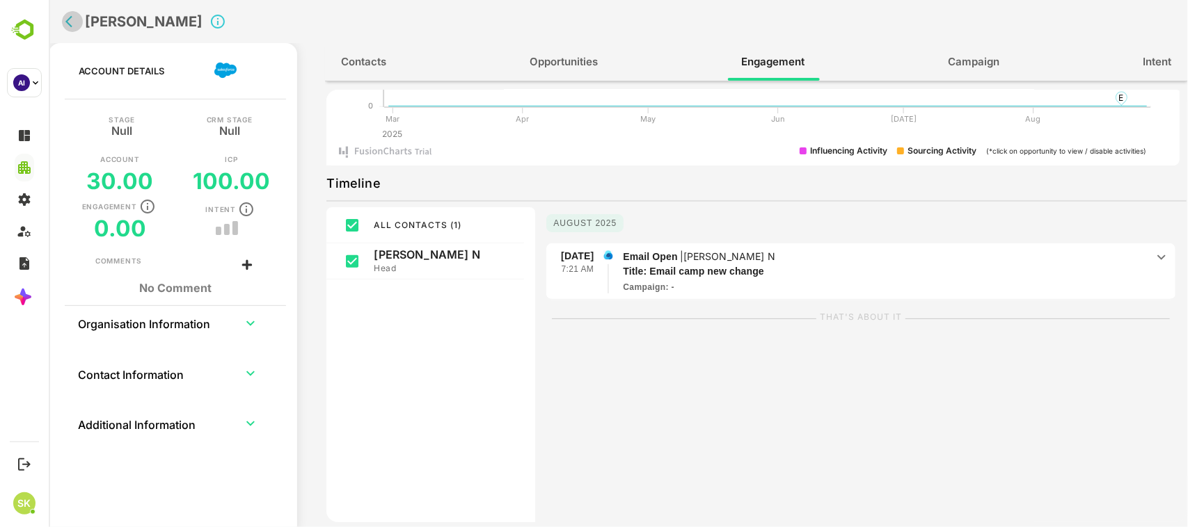
click at [70, 19] on icon "back" at bounding box center [72, 22] width 14 height 14
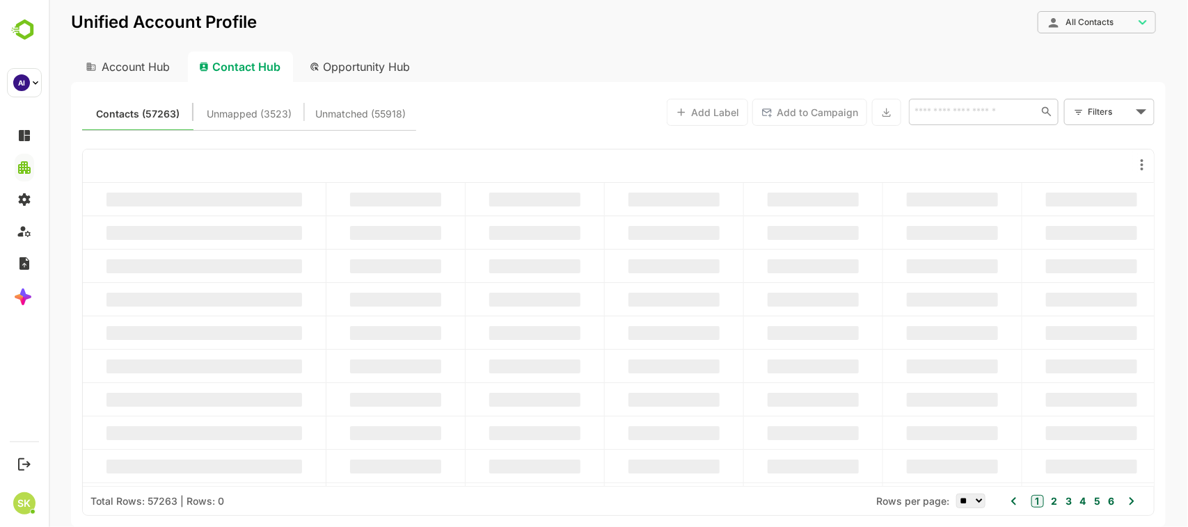
click at [1003, 106] on input "text" at bounding box center [971, 111] width 125 height 17
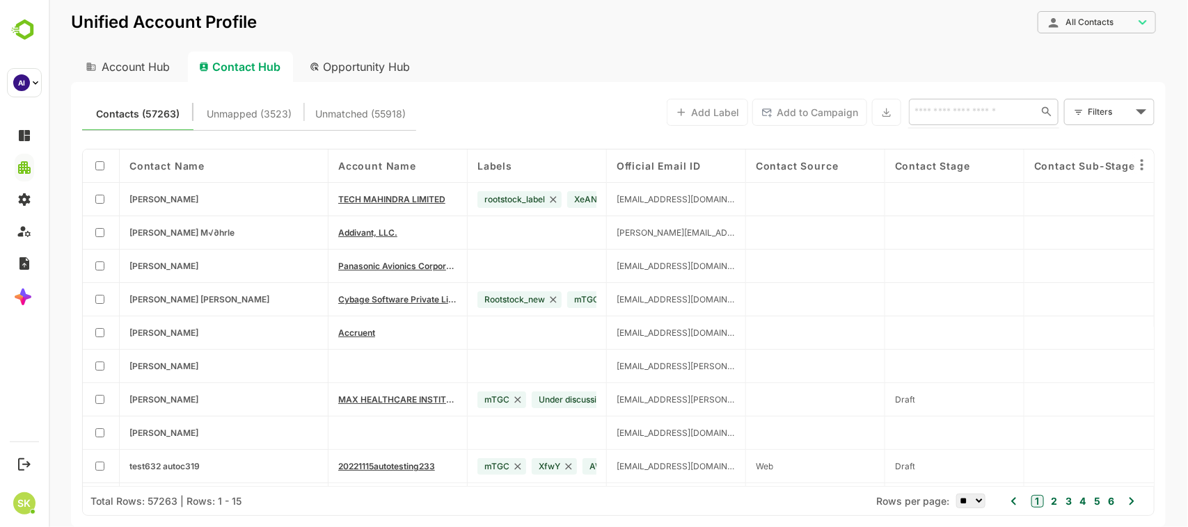
click at [986, 112] on input "text" at bounding box center [969, 111] width 120 height 17
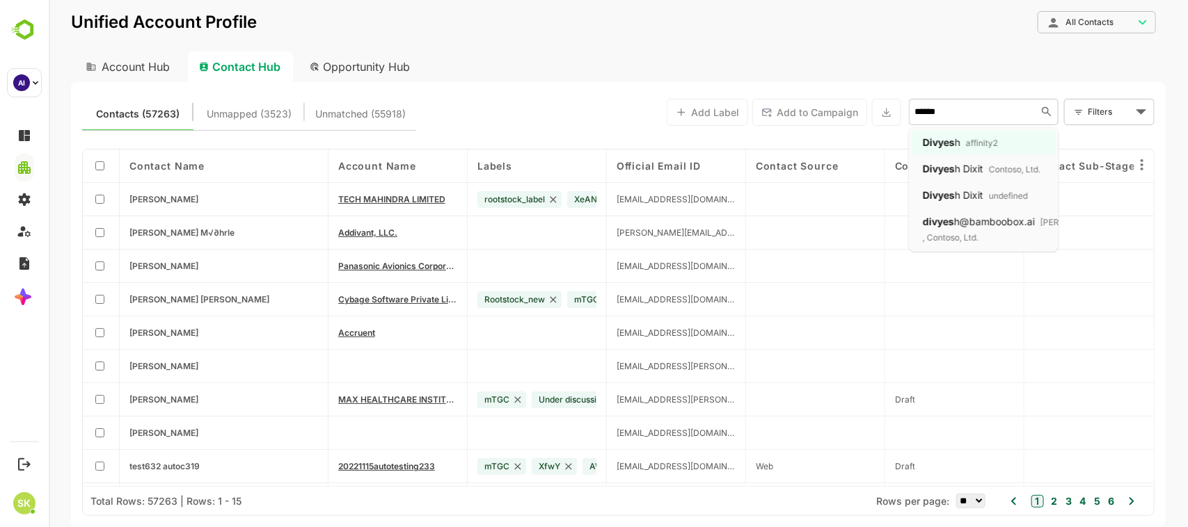
type input "*******"
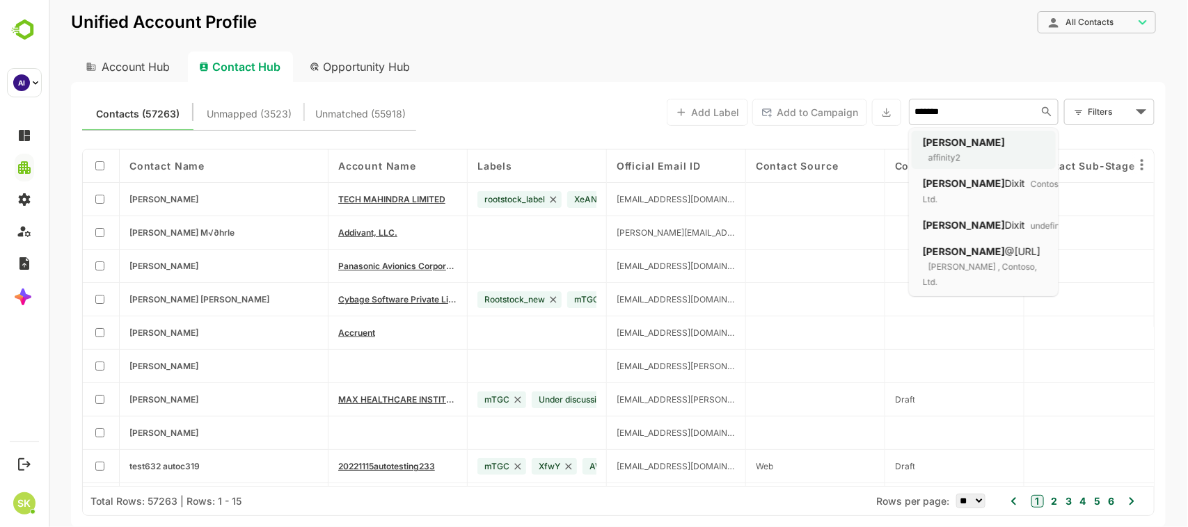
click at [959, 140] on p2 "affinity2" at bounding box center [941, 157] width 38 height 10
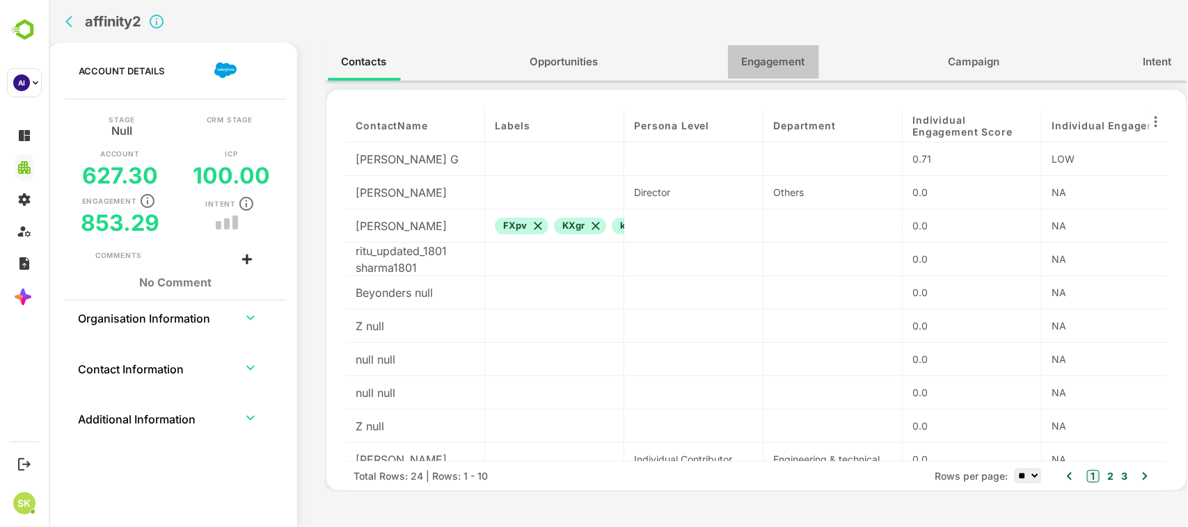
click at [765, 61] on span "Engagement" at bounding box center [772, 62] width 63 height 18
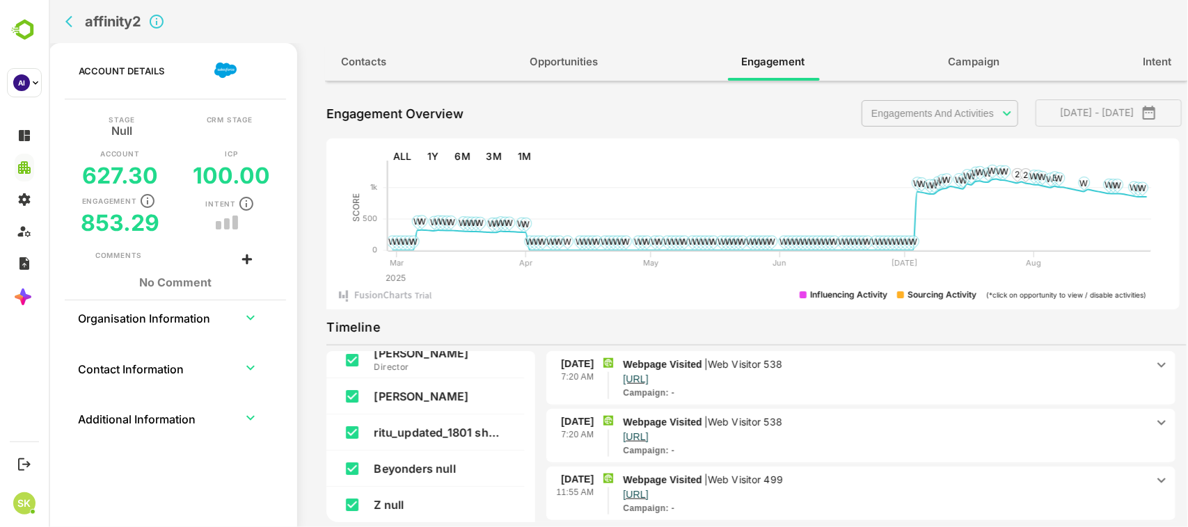
scroll to position [0, 0]
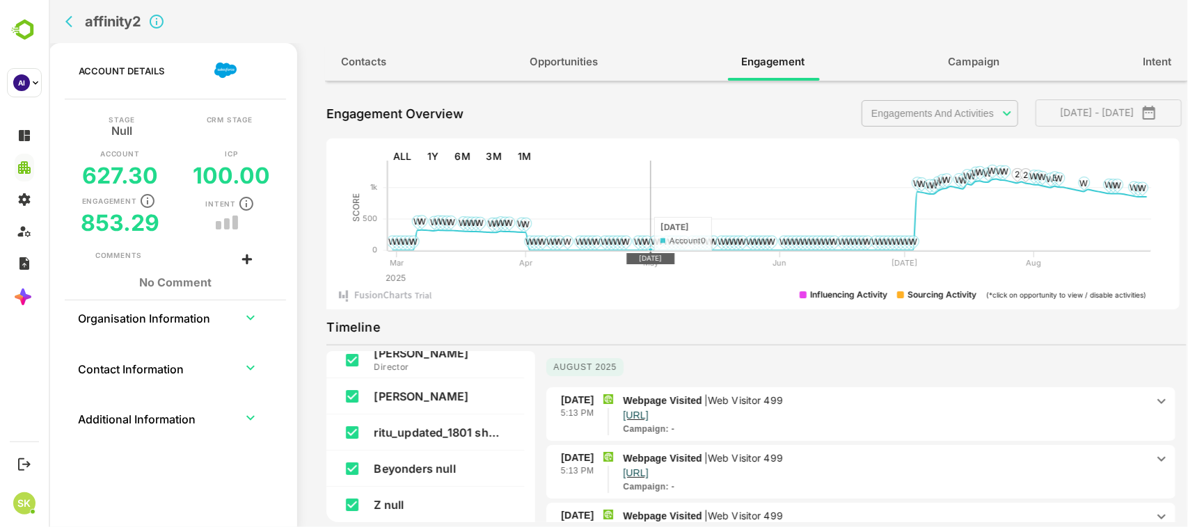
click at [650, 140] on icon at bounding box center [650, 206] width 0 height 91
click at [826, 140] on rect at bounding box center [769, 206] width 763 height 90
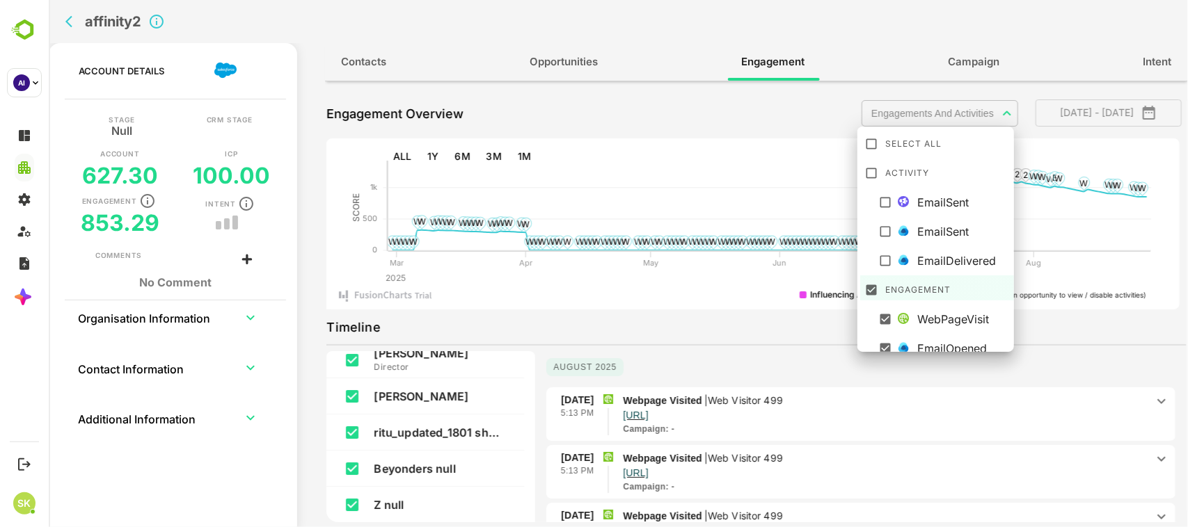
click at [967, 115] on body "**********" at bounding box center [617, 263] width 1139 height 527
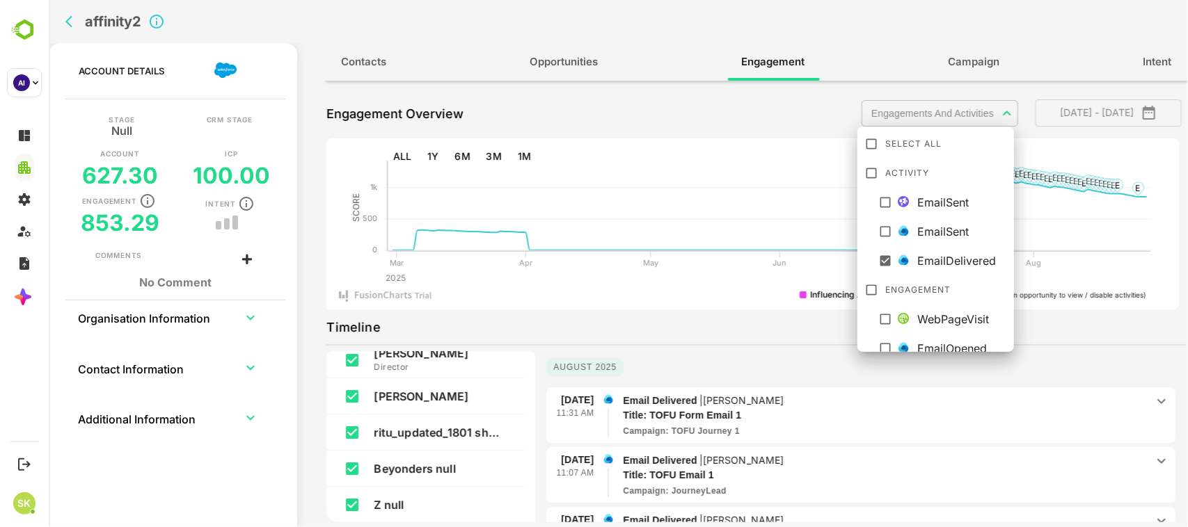
click at [857, 26] on div at bounding box center [617, 263] width 1139 height 527
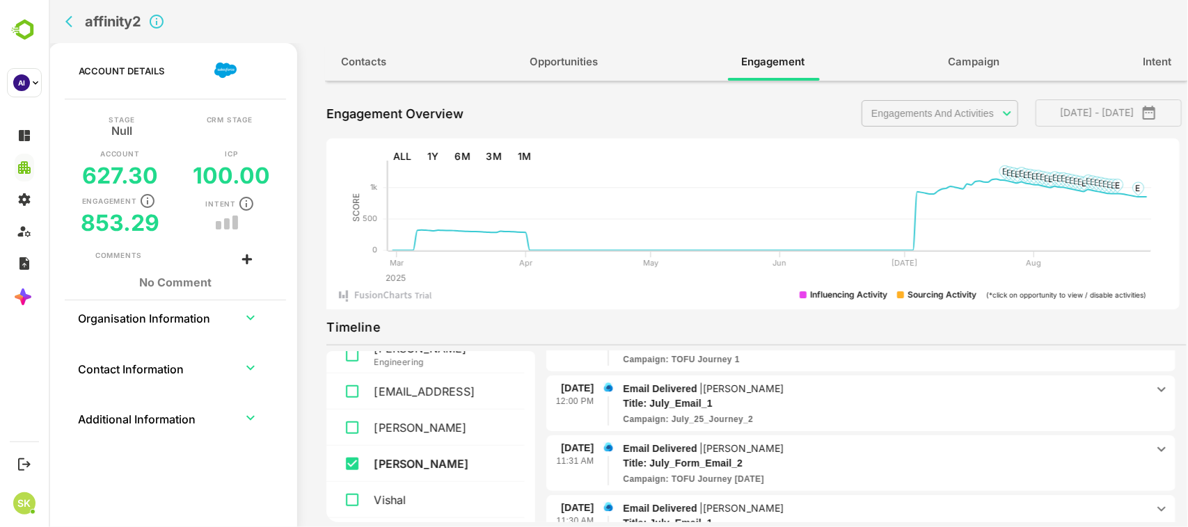
scroll to position [192, 0]
